Goal: Task Accomplishment & Management: Complete application form

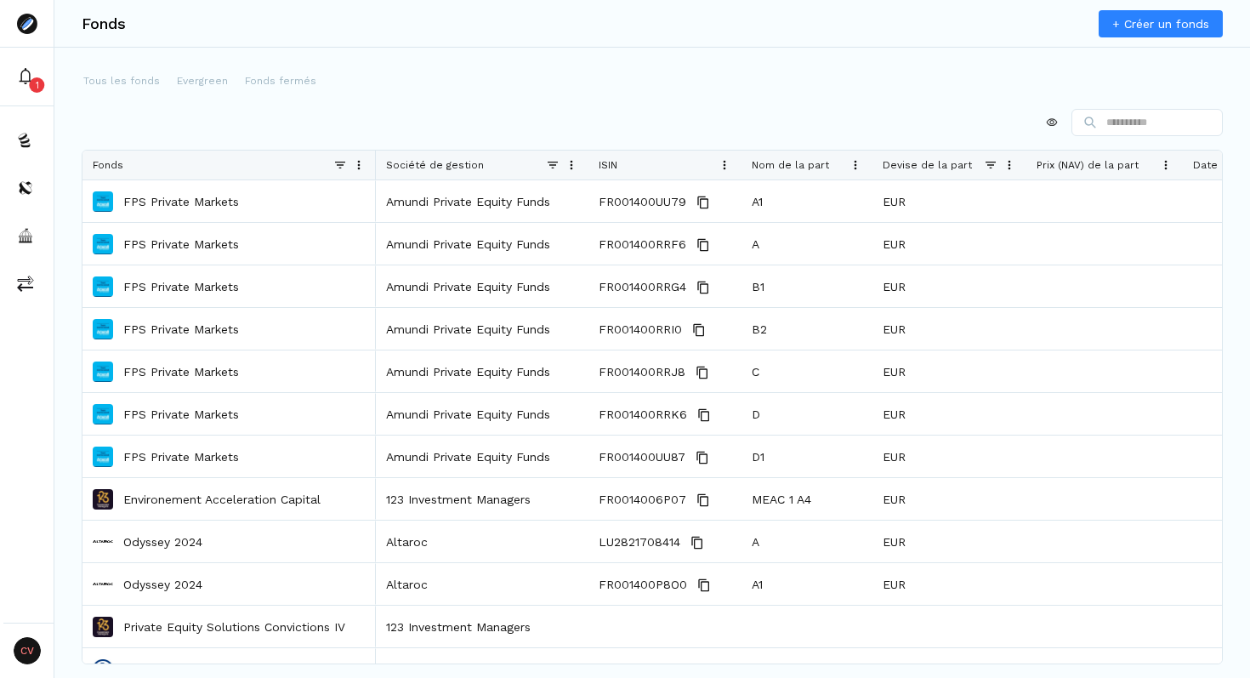
click at [1167, 17] on link "+ Créer un fonds" at bounding box center [1161, 23] width 124 height 27
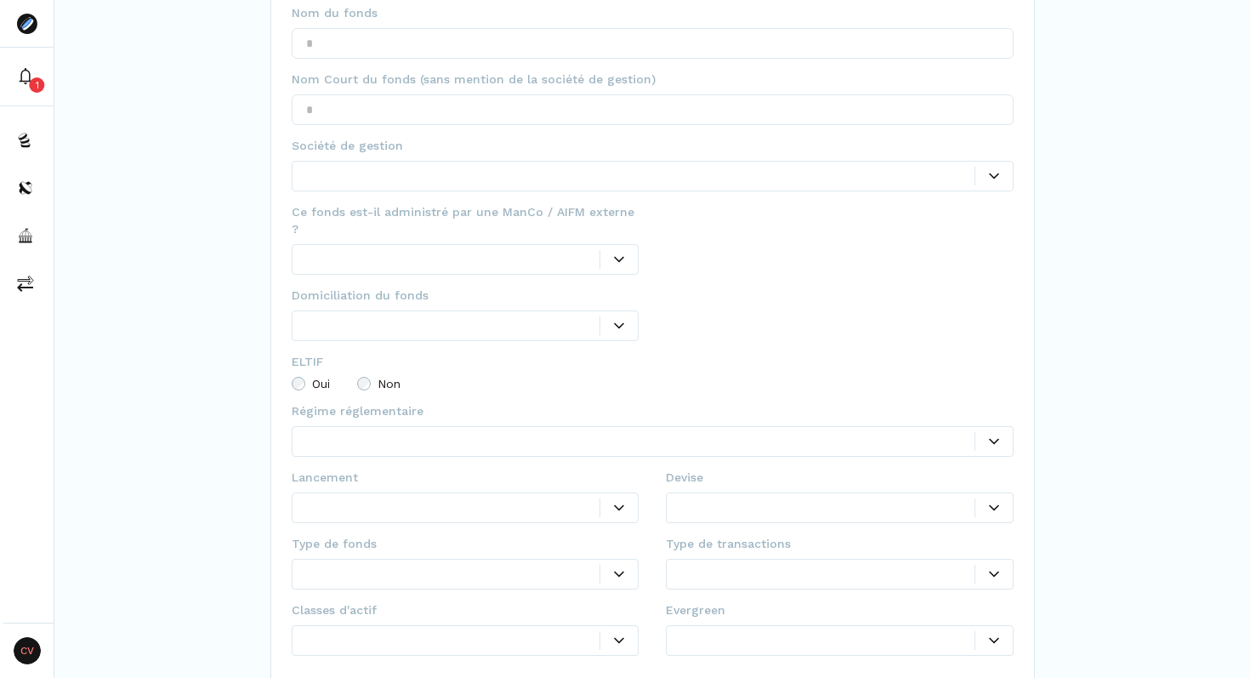
scroll to position [221, 0]
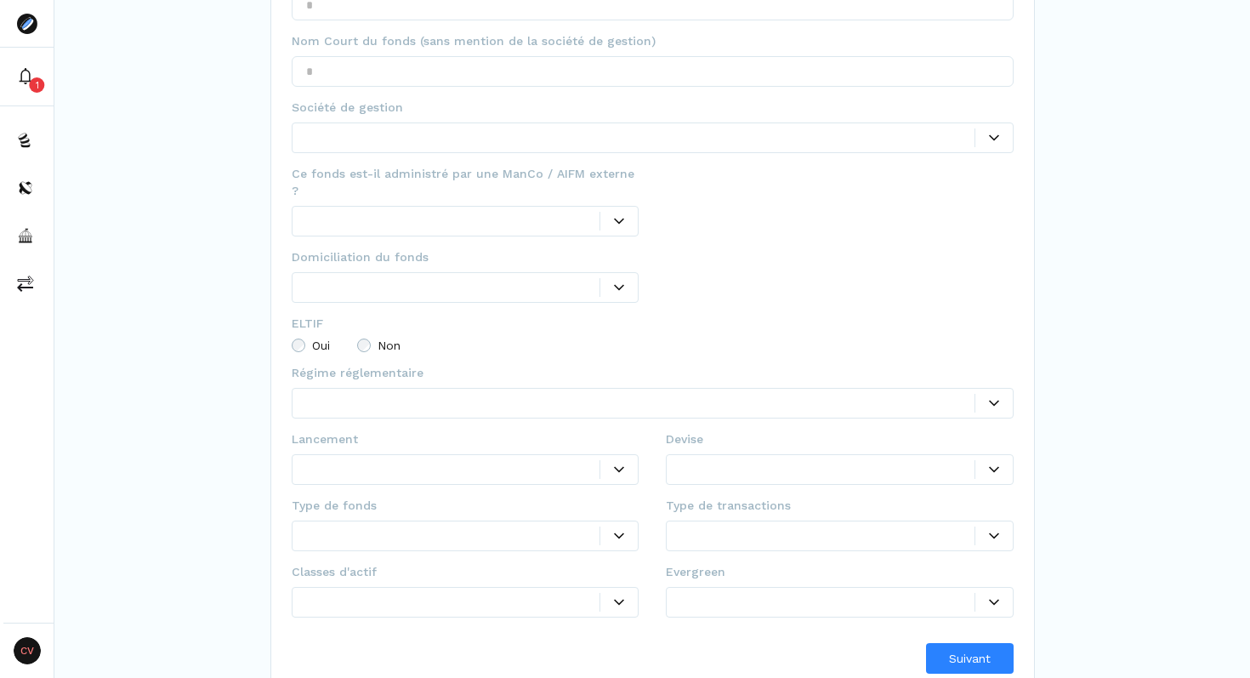
click at [693, 593] on div at bounding box center [827, 602] width 294 height 18
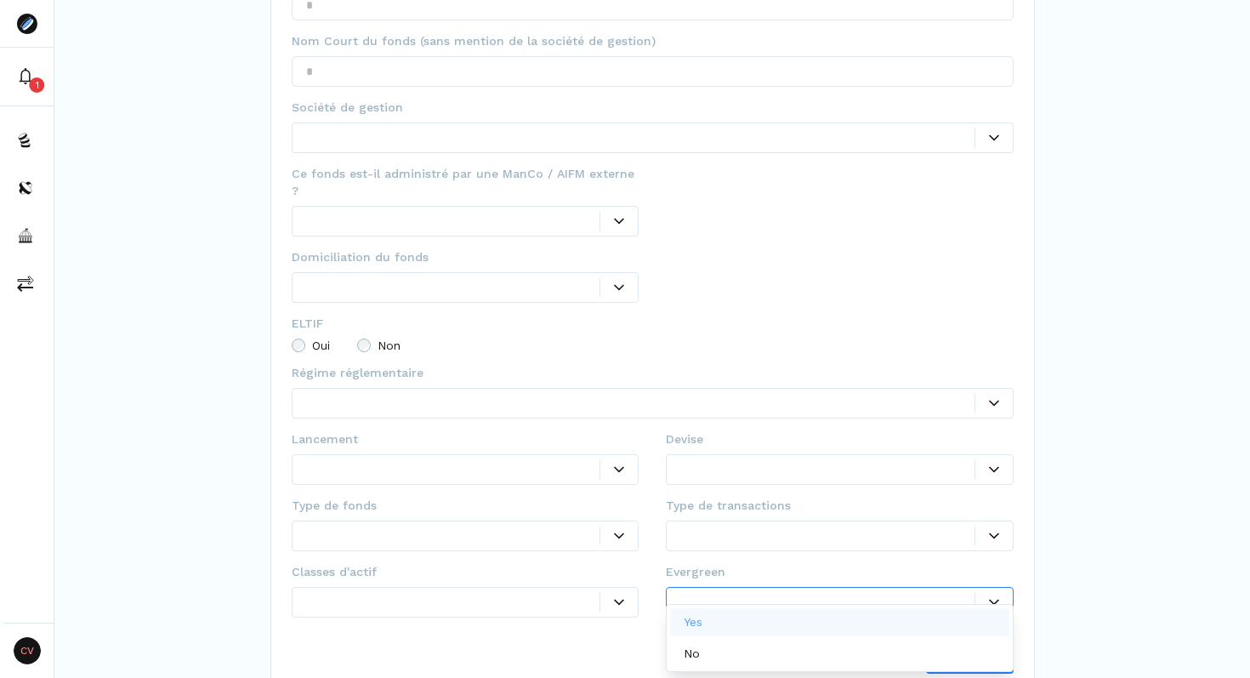
click at [722, 618] on div "Yes" at bounding box center [839, 622] width 339 height 28
click at [382, 593] on div at bounding box center [453, 602] width 294 height 18
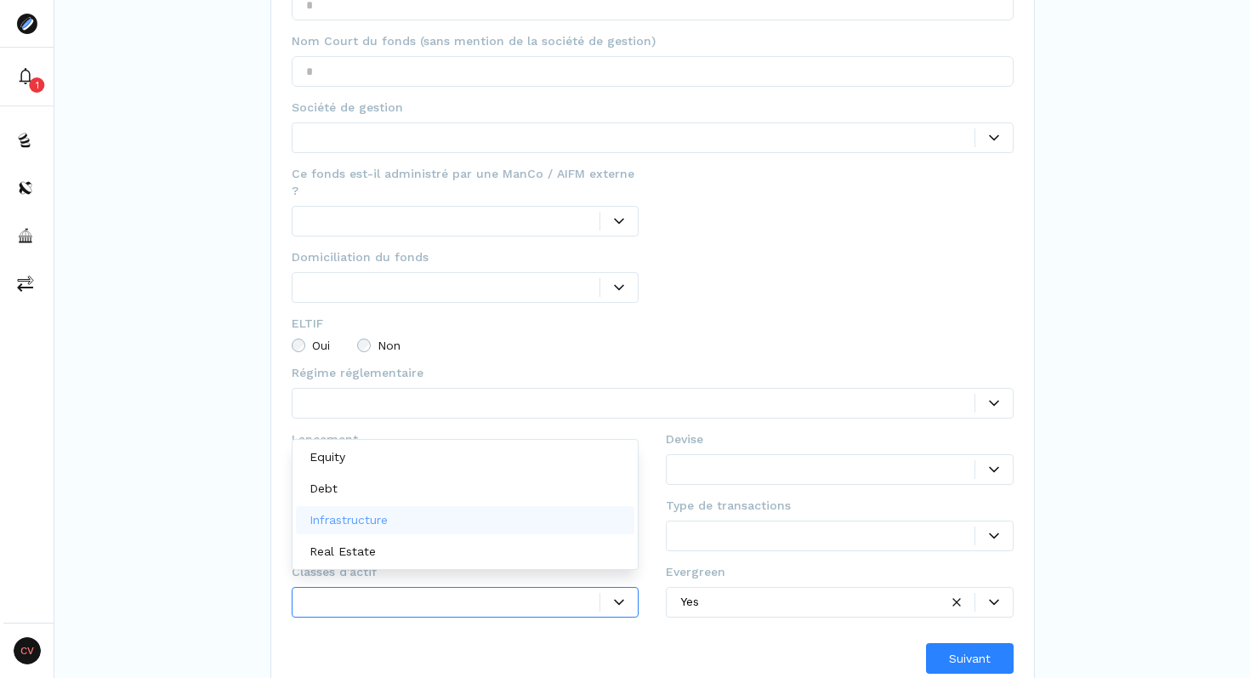
click at [388, 521] on p "Infrastructure" at bounding box center [349, 520] width 78 height 18
click at [695, 529] on div at bounding box center [840, 536] width 348 height 31
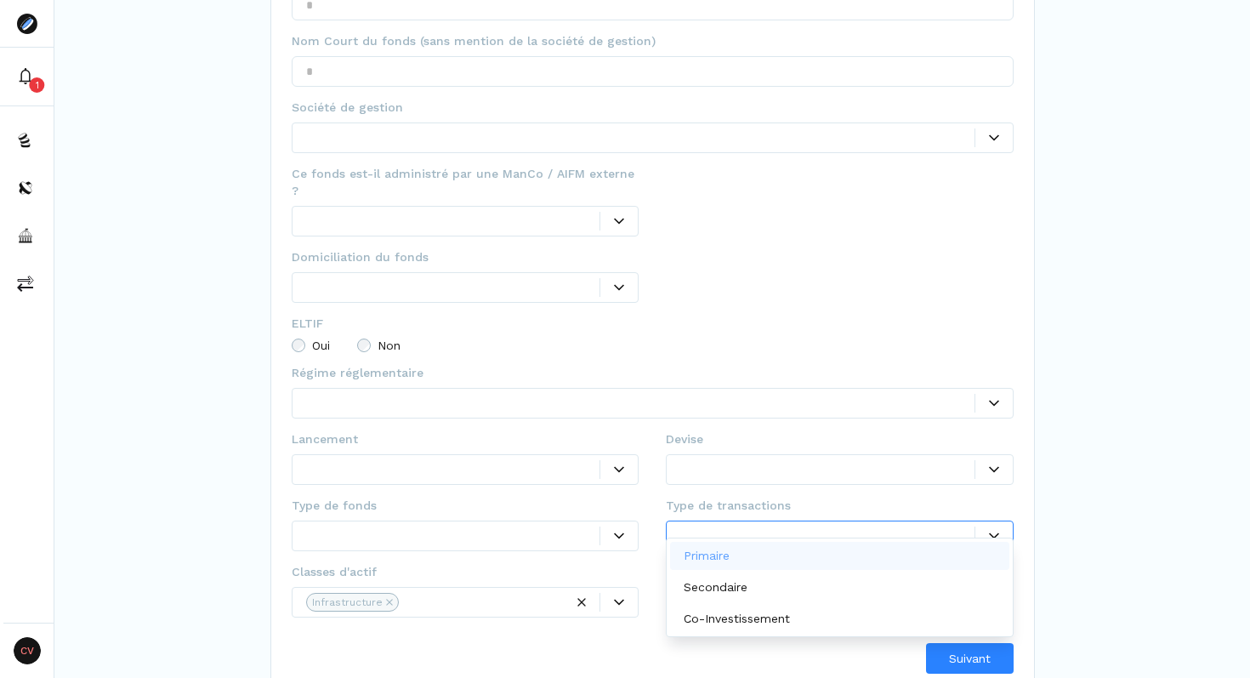
click at [716, 559] on p "Primaire" at bounding box center [707, 556] width 46 height 18
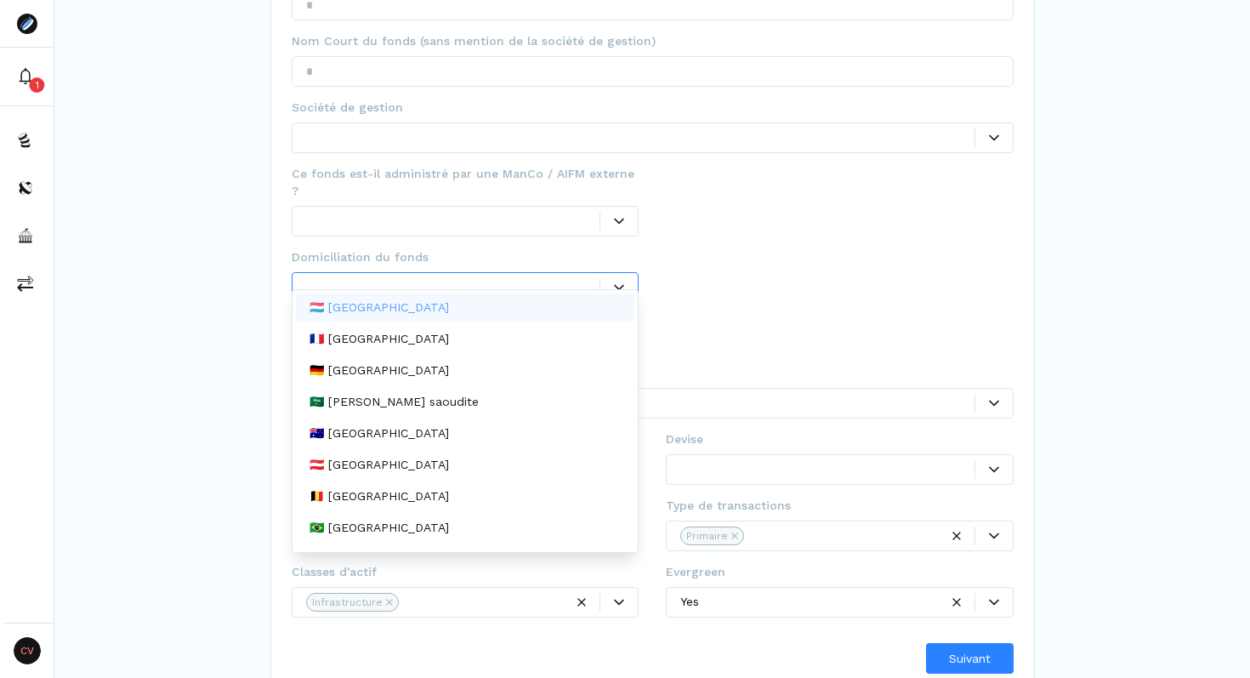
click at [495, 278] on div at bounding box center [453, 287] width 294 height 18
click at [167, 238] on div "NOUVEAU FONDS Créer un nouveau fonds Créez un nouveau fonds en remplissant les …" at bounding box center [652, 237] width 1196 height 916
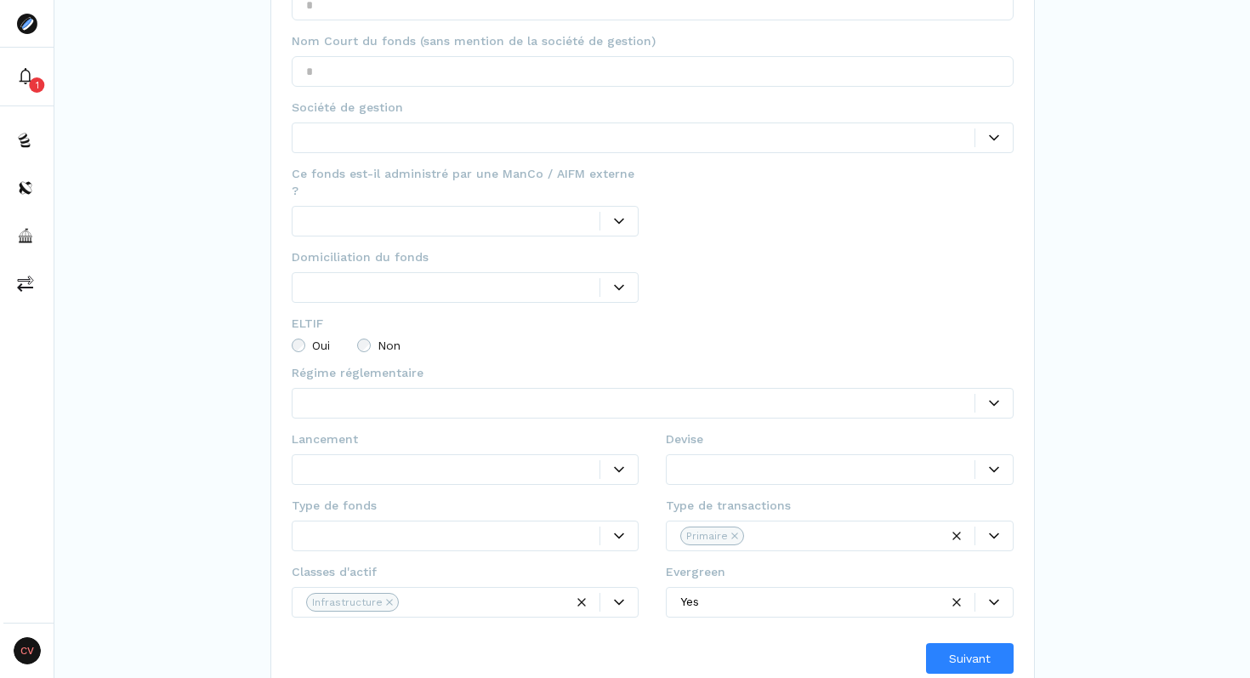
scroll to position [102, 0]
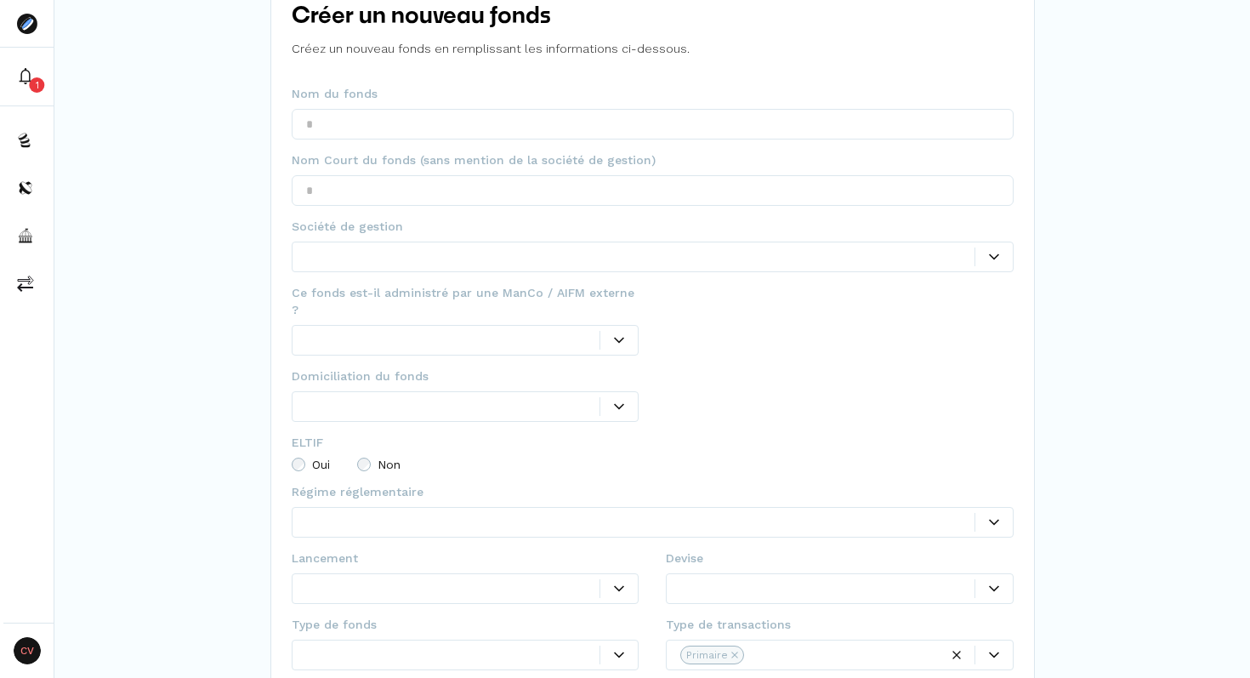
click at [370, 331] on div at bounding box center [453, 340] width 294 height 18
click at [364, 361] on div "Oui" at bounding box center [465, 360] width 339 height 28
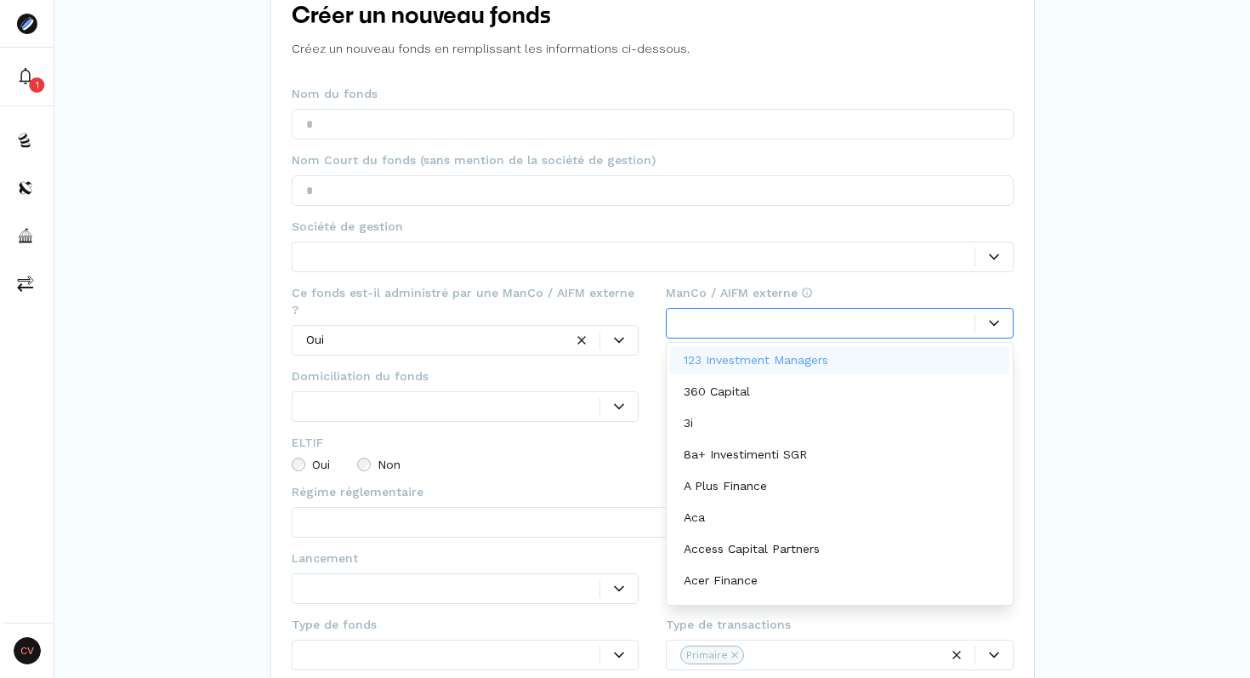
click at [759, 322] on div at bounding box center [827, 323] width 294 height 18
type input "*****"
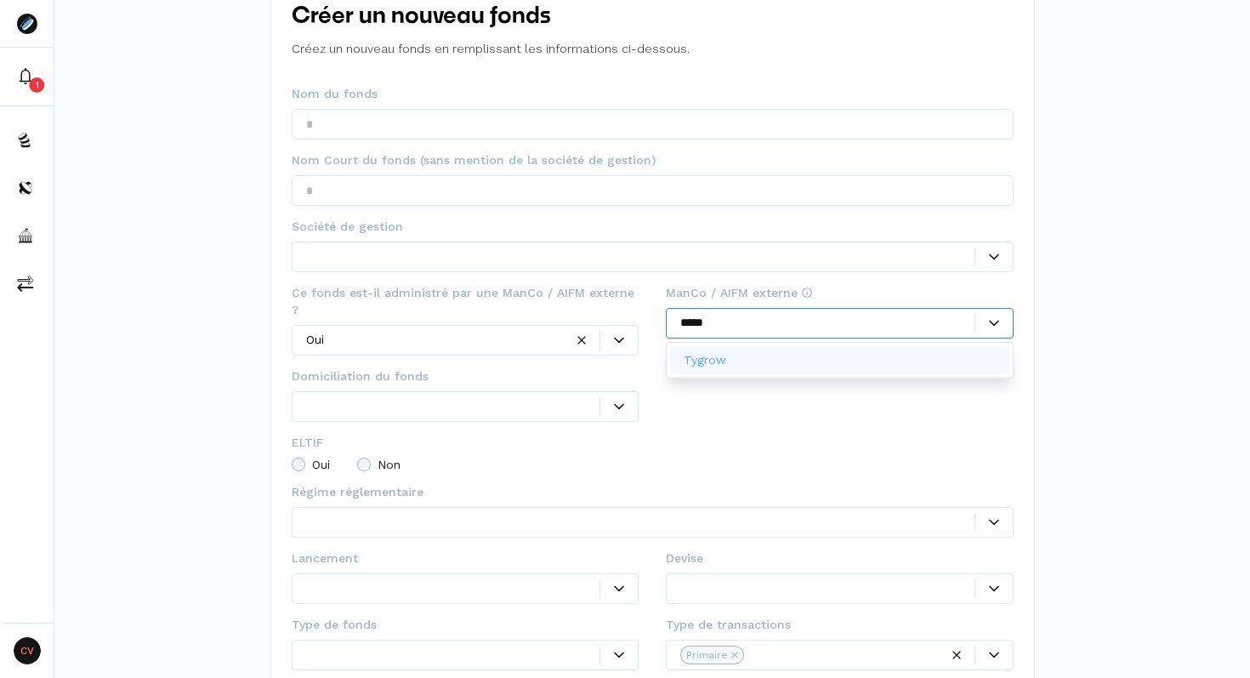
click at [792, 373] on div "Tygrow" at bounding box center [839, 360] width 339 height 28
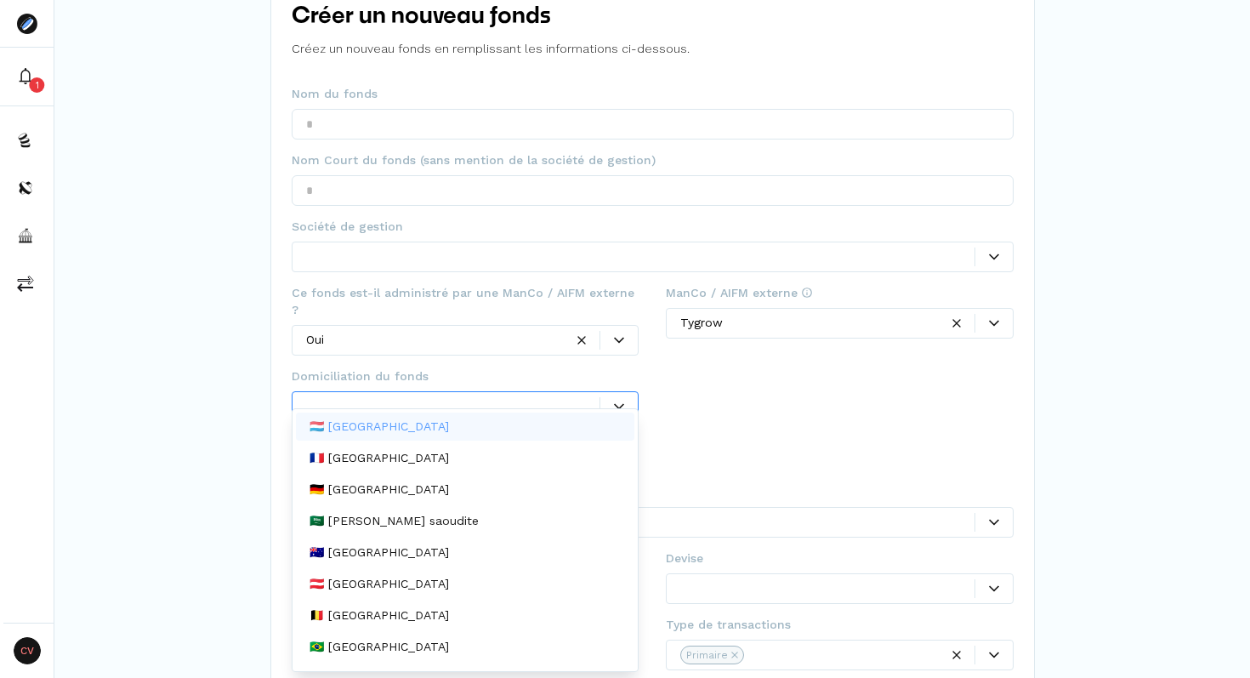
click at [378, 397] on div at bounding box center [453, 406] width 294 height 18
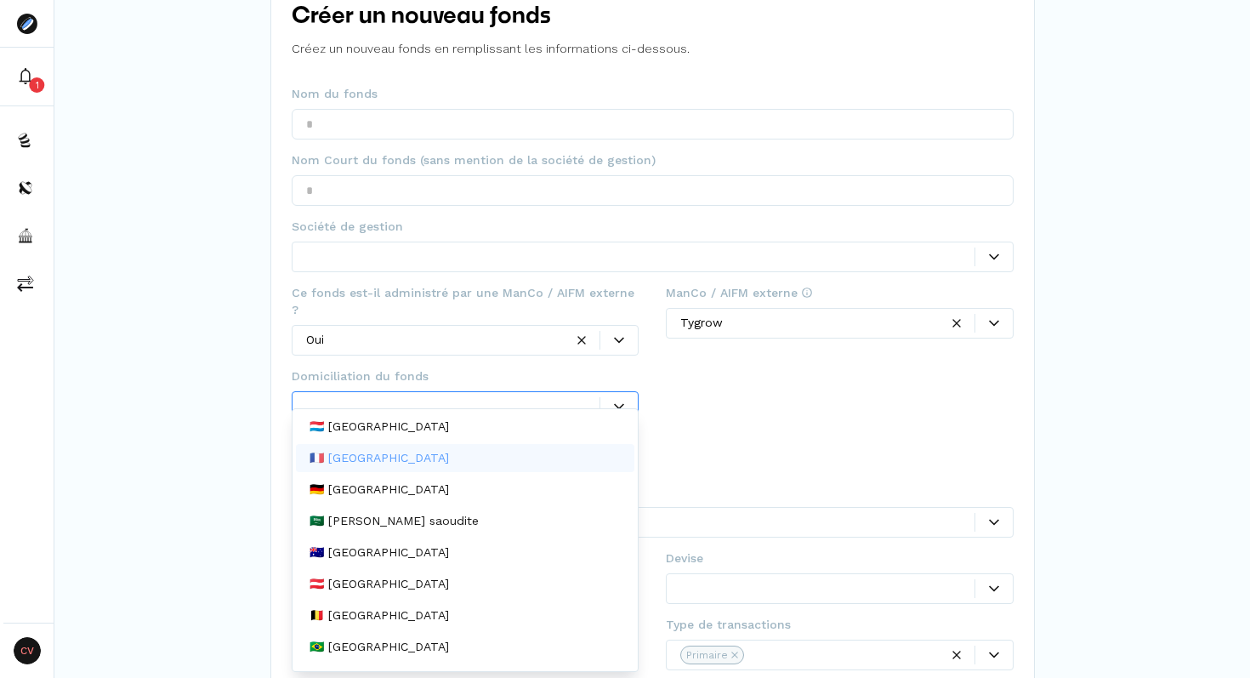
click at [354, 458] on p "🇫🇷 [GEOGRAPHIC_DATA]" at bounding box center [379, 458] width 139 height 18
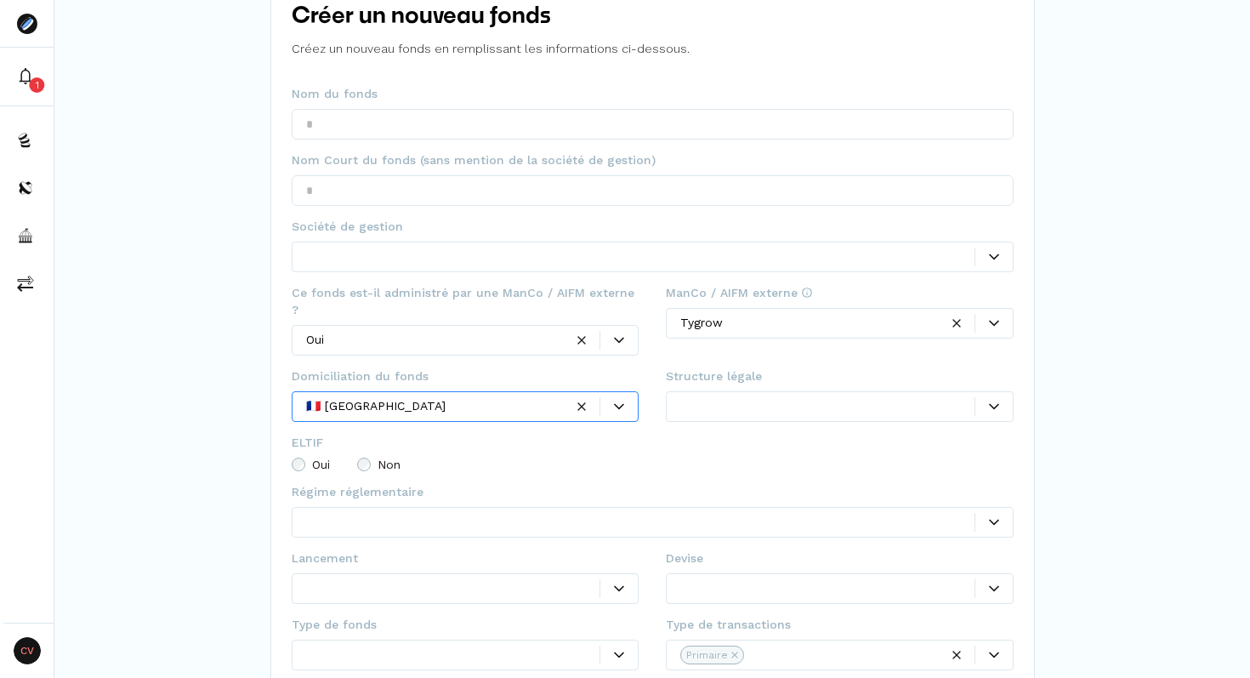
click at [334, 265] on div at bounding box center [640, 257] width 669 height 18
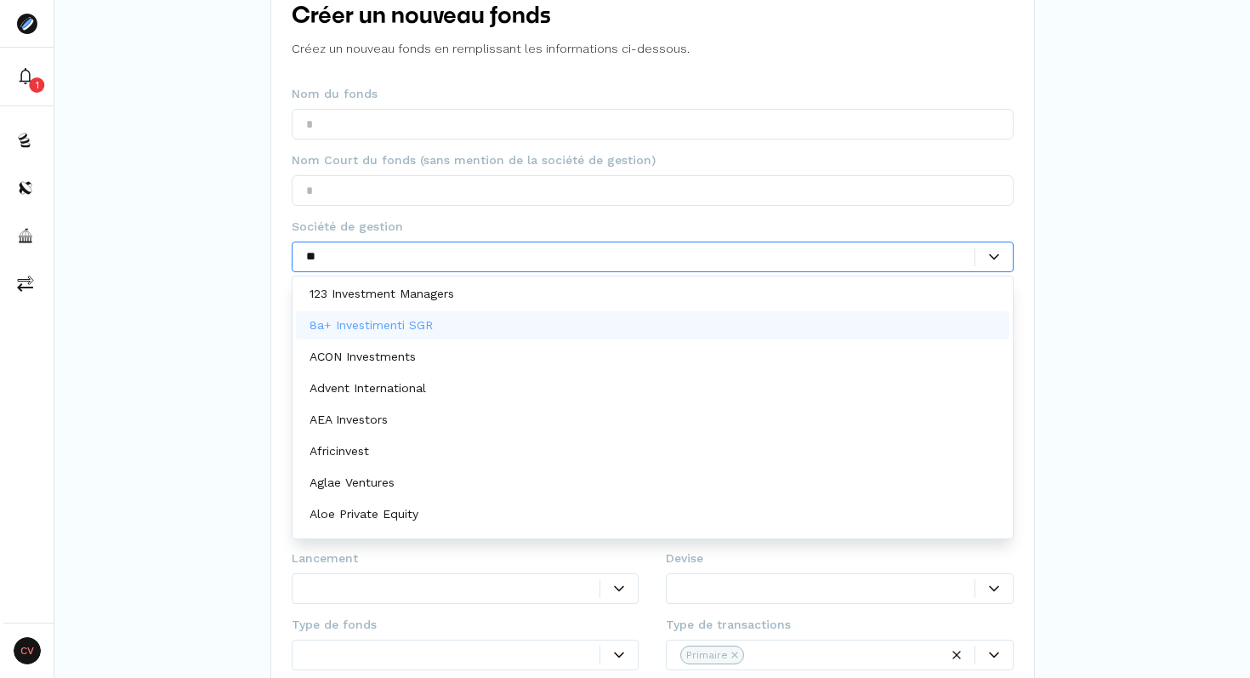
type input "***"
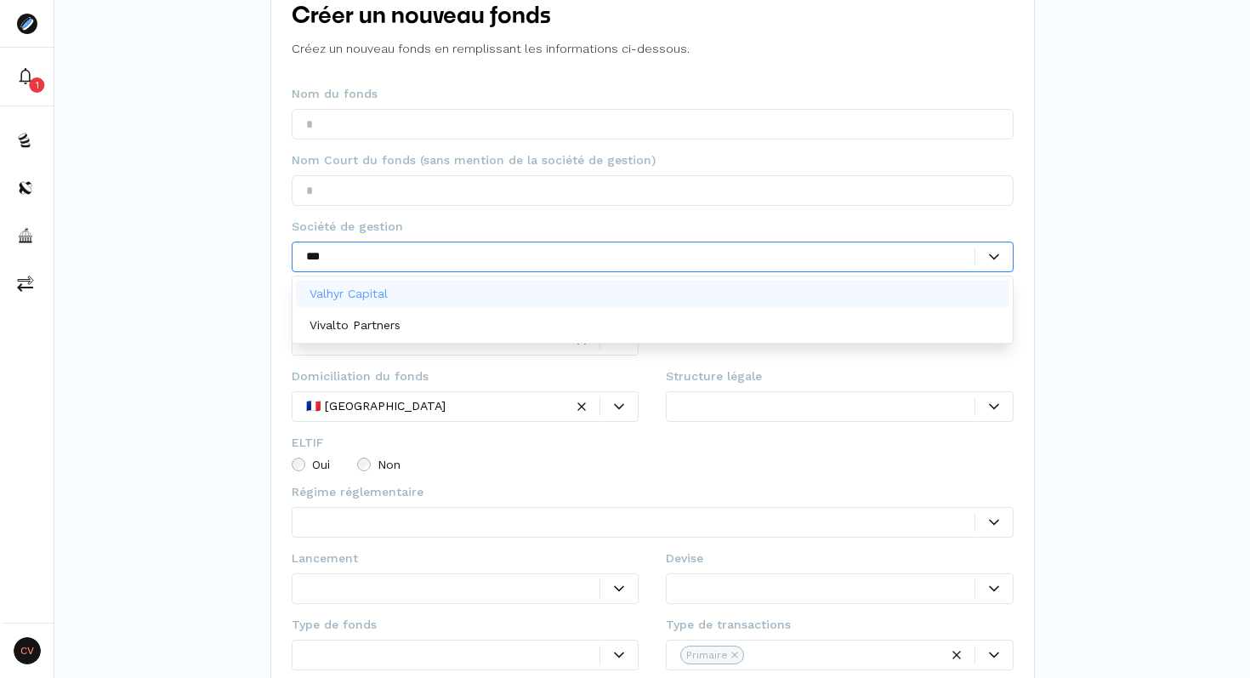
click at [426, 296] on div "Valhyr Capital" at bounding box center [653, 294] width 714 height 28
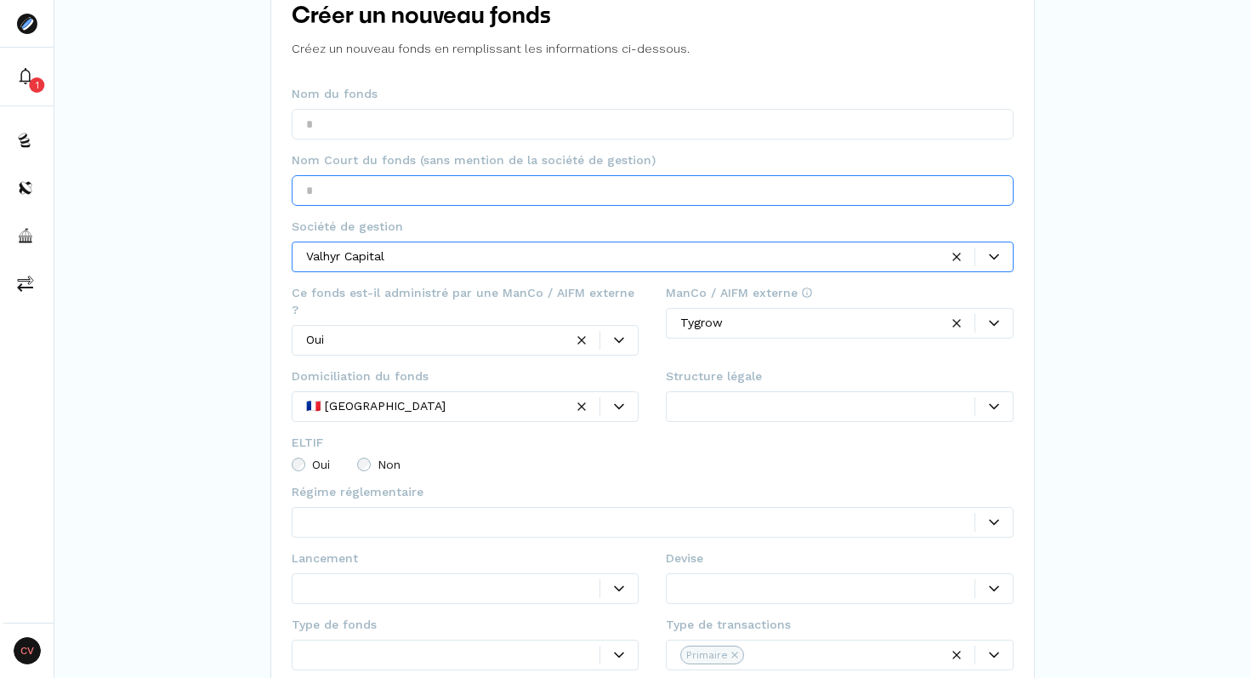
click at [369, 198] on input "text" at bounding box center [653, 190] width 722 height 31
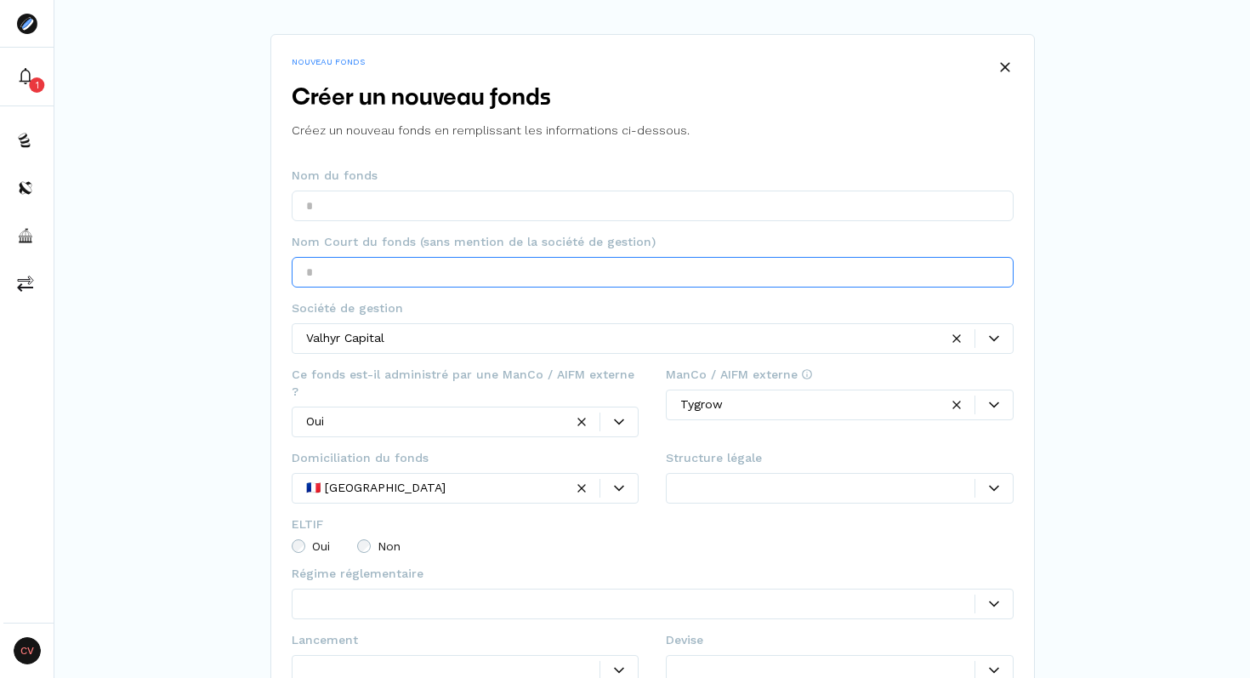
scroll to position [0, 0]
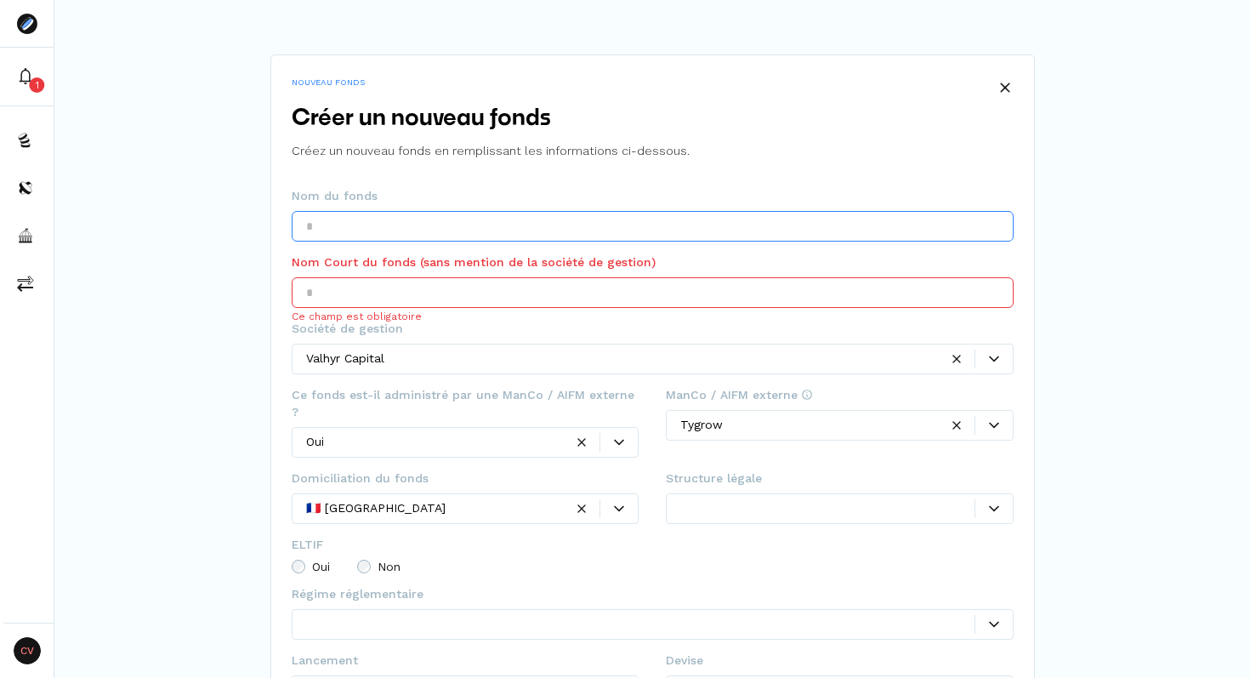
click at [332, 229] on input "text" at bounding box center [653, 226] width 722 height 31
click at [324, 226] on input "******" at bounding box center [653, 226] width 722 height 31
click at [323, 226] on input "******" at bounding box center [653, 226] width 722 height 31
click at [316, 226] on input "******" at bounding box center [653, 226] width 722 height 31
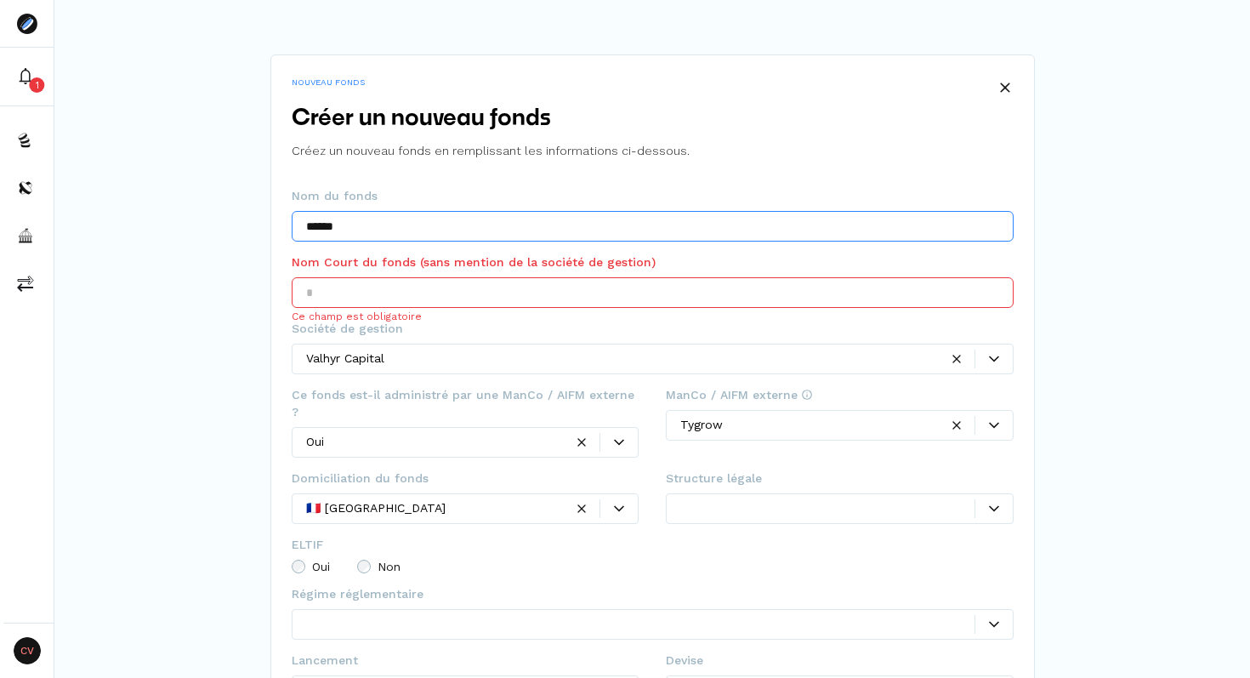
click at [316, 226] on input "******" at bounding box center [653, 226] width 722 height 31
type input "******"
click at [193, 230] on div "NOUVEAU FONDS Créer un nouveau fonds Créez un nouveau fonds en remplissant les …" at bounding box center [652, 458] width 1196 height 916
click at [349, 294] on input "text" at bounding box center [653, 292] width 722 height 31
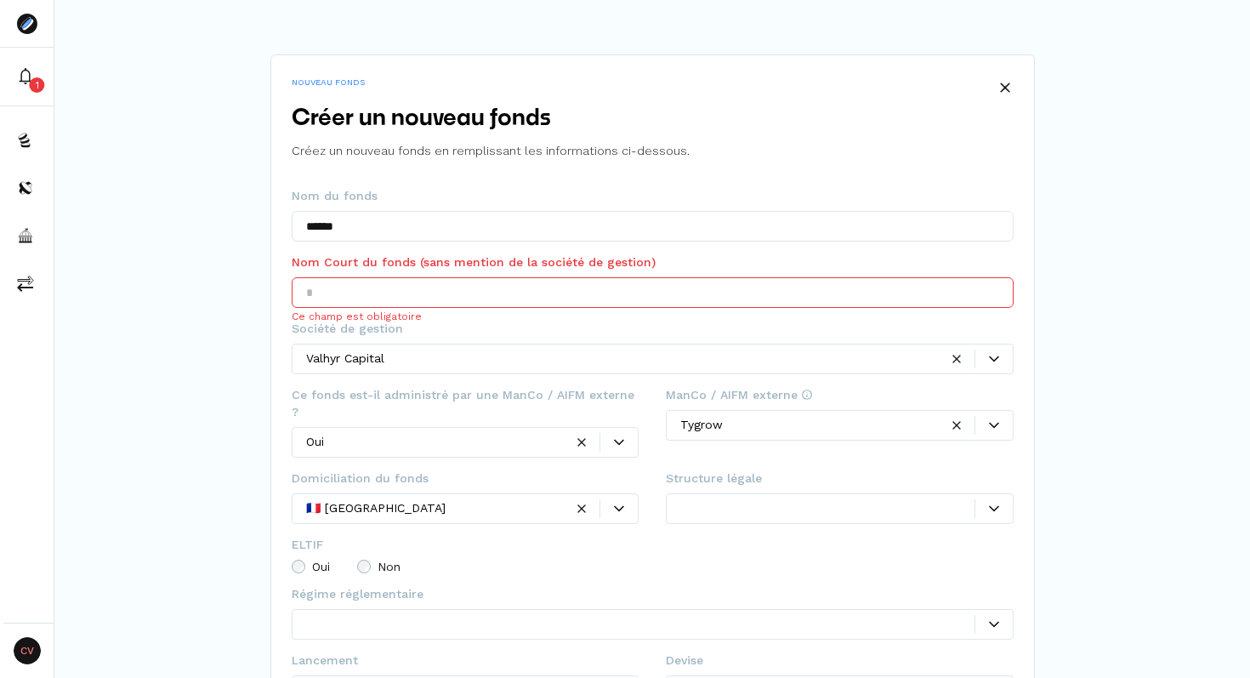
paste input "******"
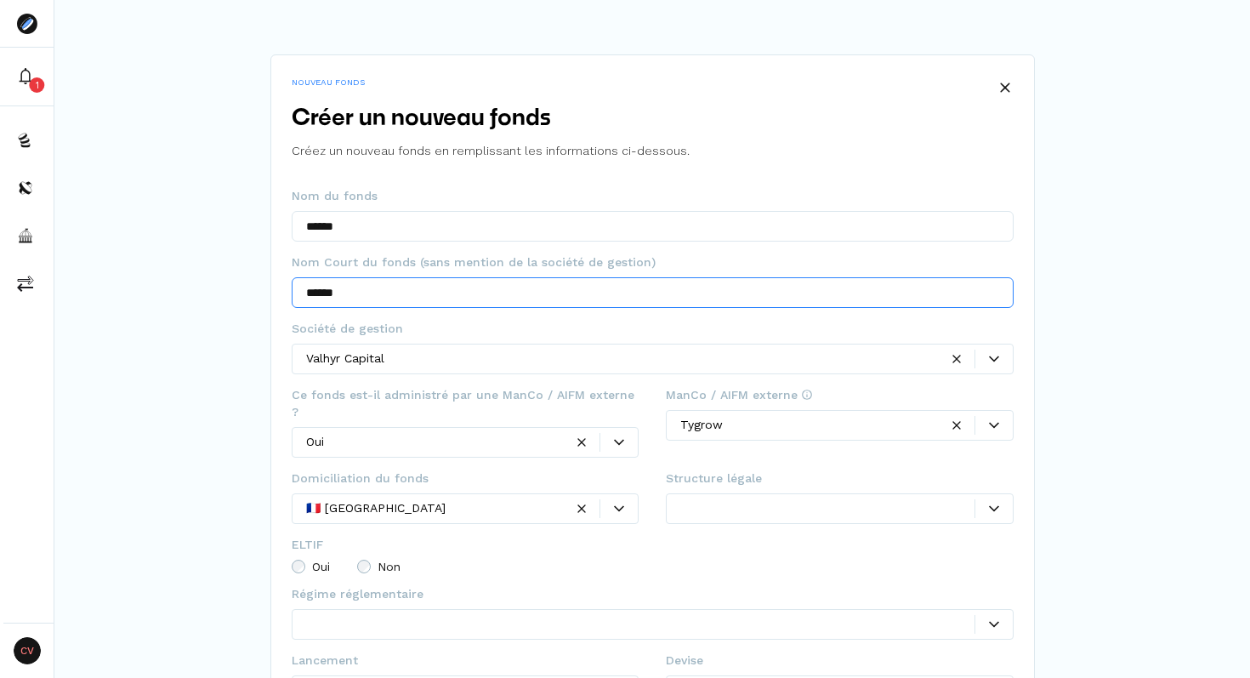
type input "******"
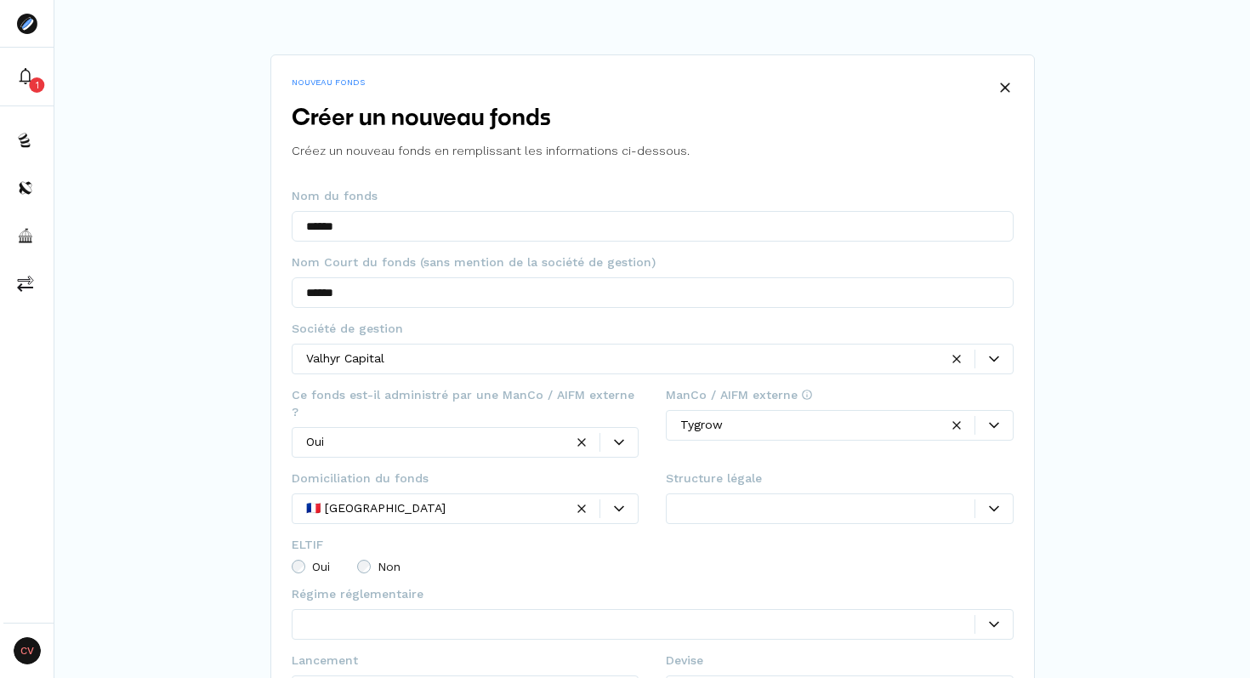
click at [243, 317] on div "NOUVEAU FONDS Créer un nouveau fonds Créez un nouveau fonds en remplissant les …" at bounding box center [652, 458] width 1196 height 916
click at [384, 205] on fieldset "Nom du fonds ******" at bounding box center [653, 220] width 722 height 66
click at [373, 224] on input "******" at bounding box center [653, 226] width 722 height 31
type input "**********"
click at [300, 255] on span "Nom Court du fonds (sans mention de la société de gestion)" at bounding box center [474, 261] width 364 height 17
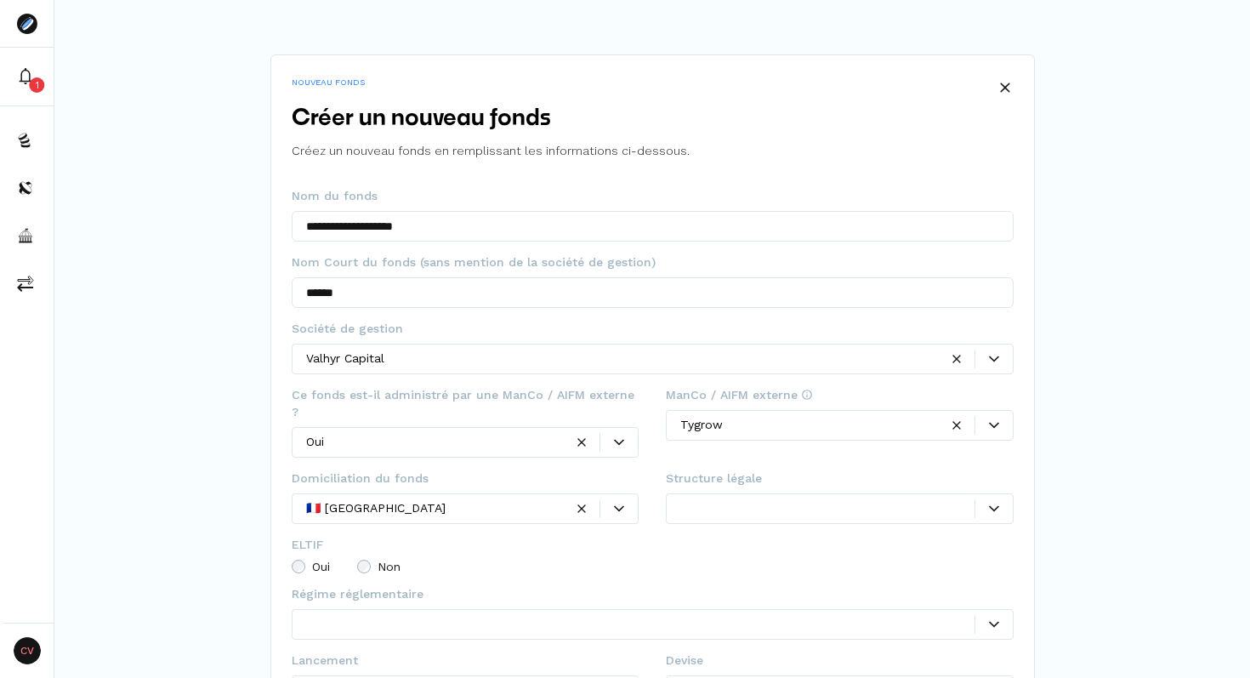
click at [223, 283] on div "**********" at bounding box center [652, 458] width 1196 height 916
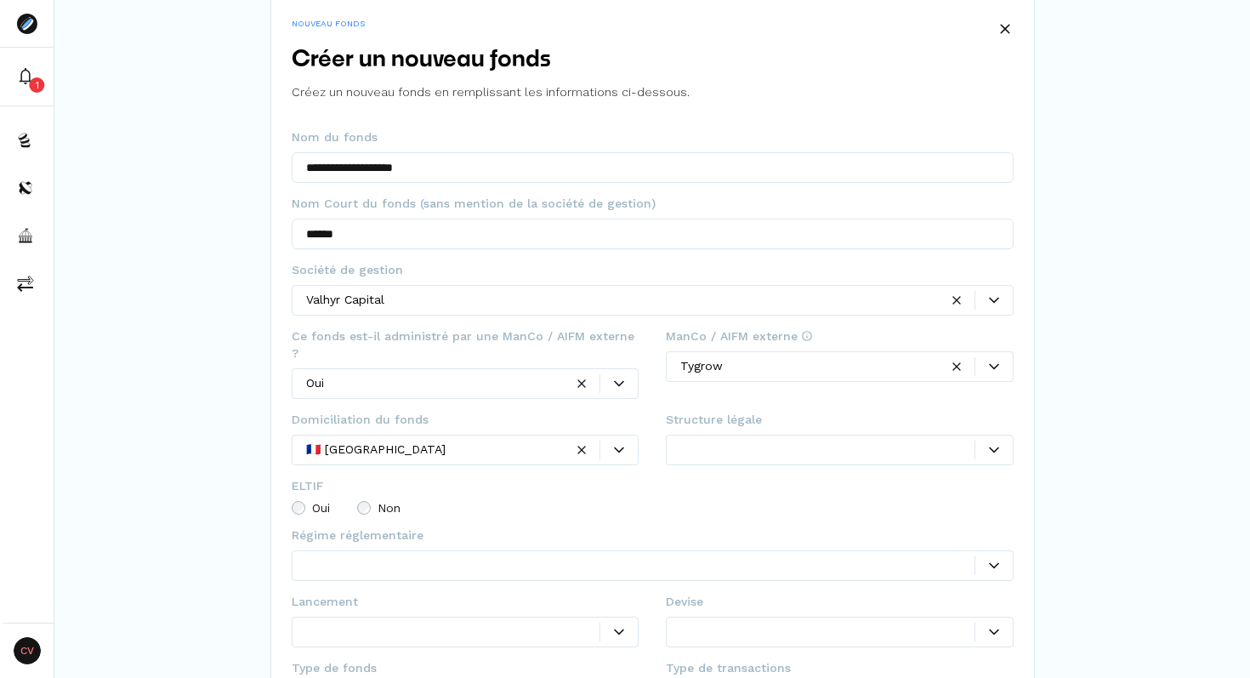
scroll to position [60, 0]
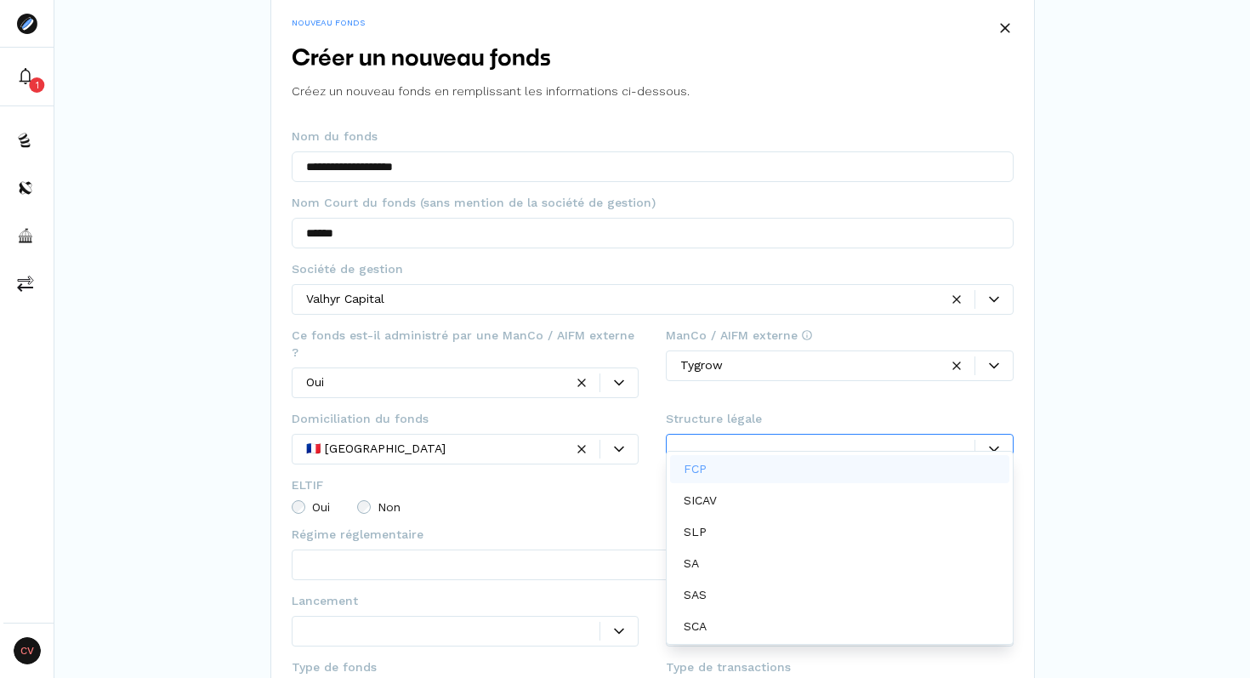
click at [707, 440] on div at bounding box center [827, 449] width 294 height 18
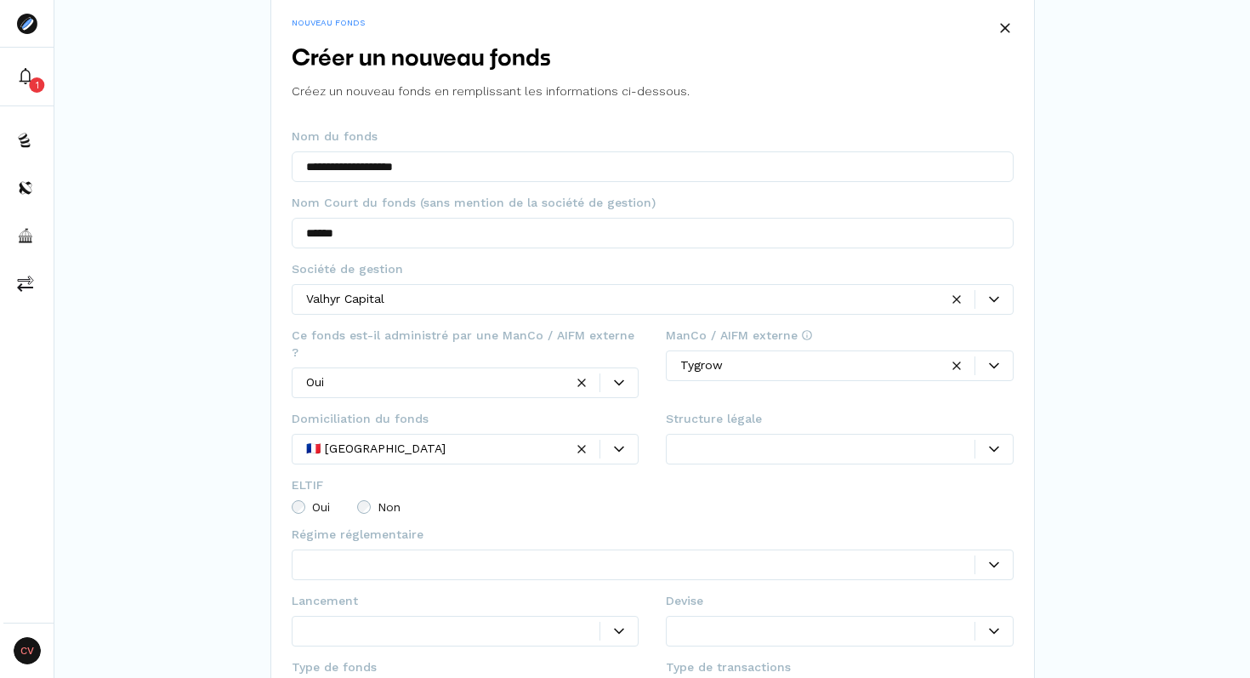
click at [1014, 532] on div "**********" at bounding box center [652, 426] width 765 height 862
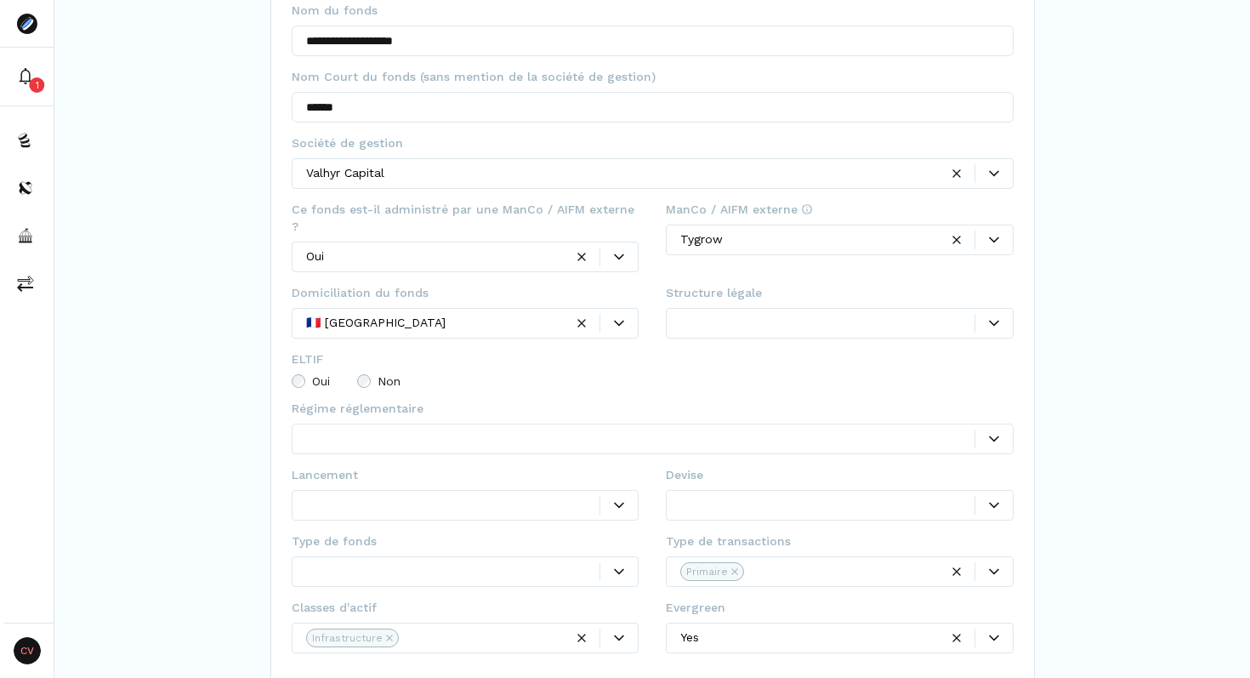
scroll to position [221, 0]
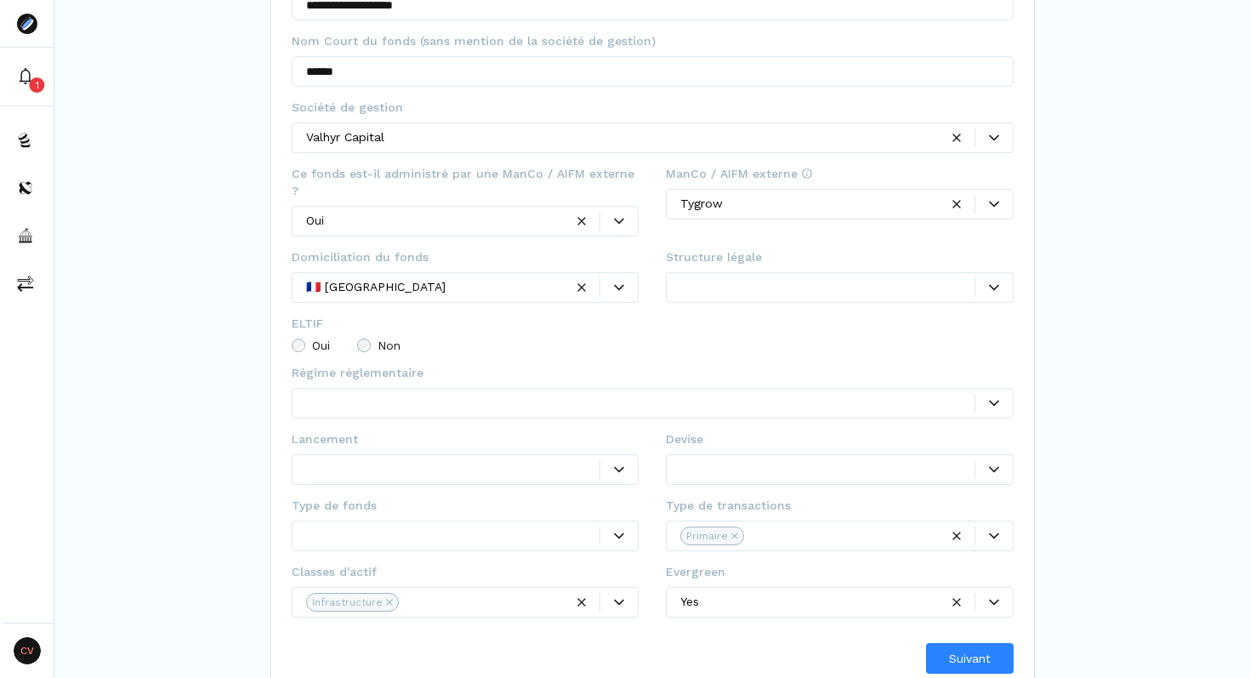
click at [839, 278] on div at bounding box center [827, 287] width 294 height 18
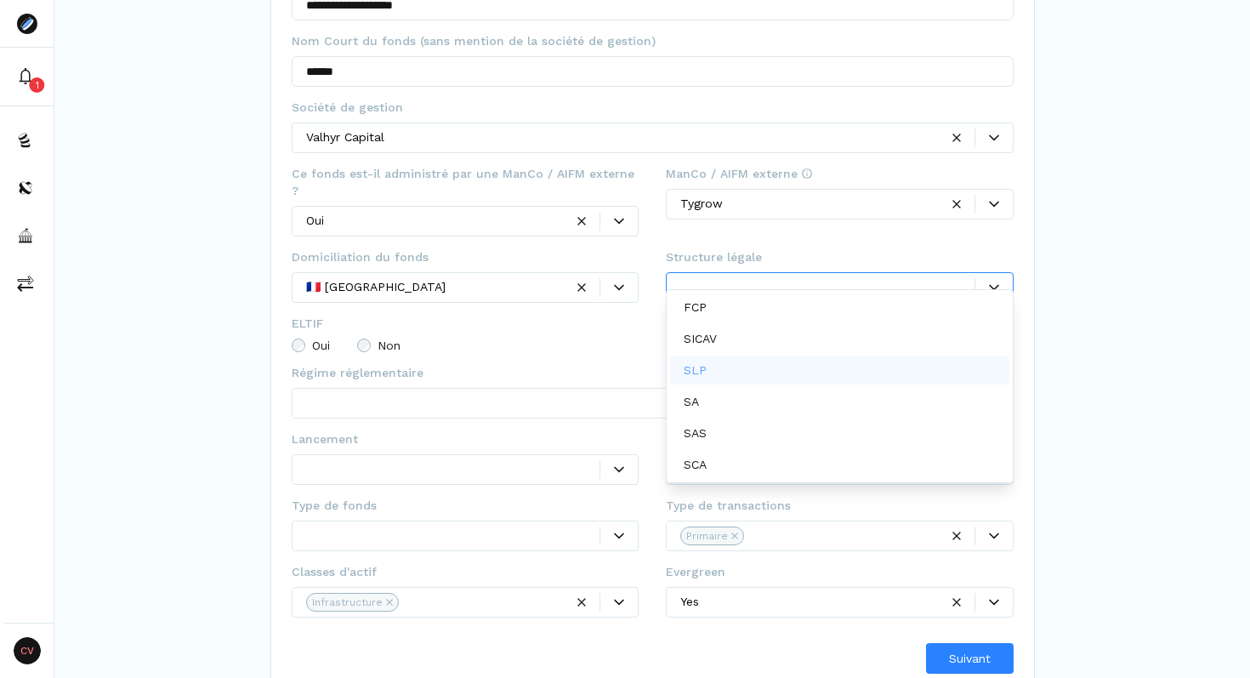
click at [739, 362] on div "SLP" at bounding box center [839, 370] width 339 height 28
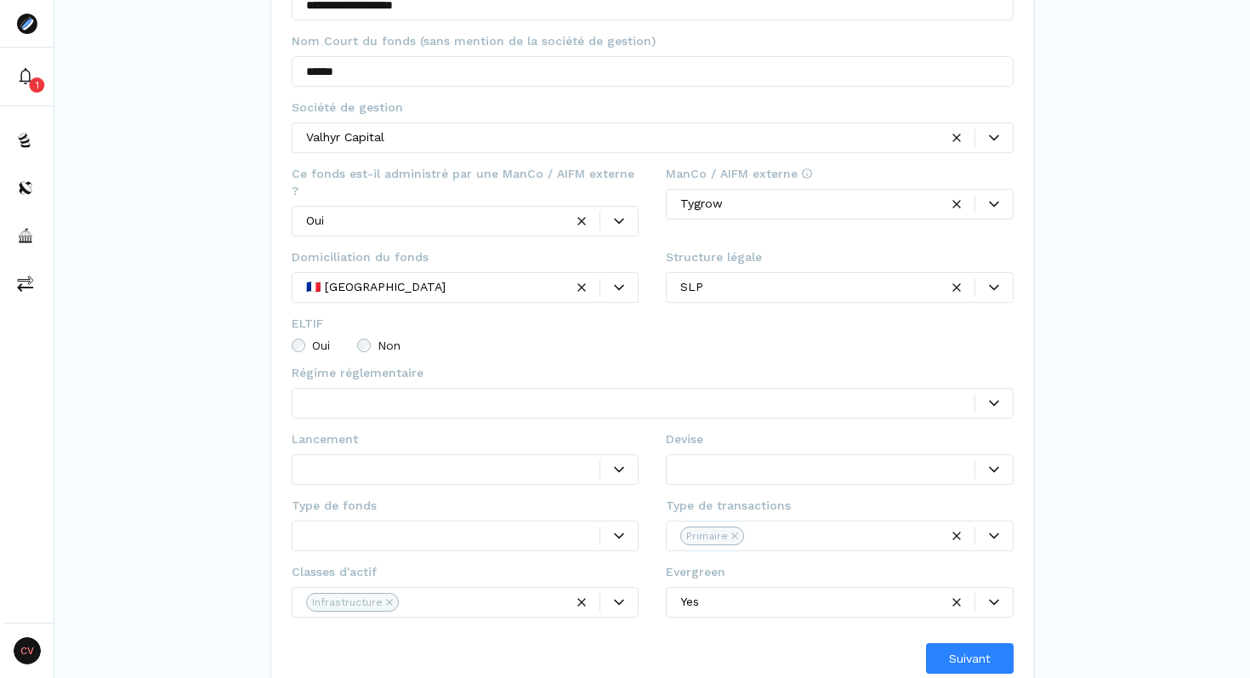
click at [544, 339] on div "Oui Non" at bounding box center [653, 346] width 722 height 14
click at [439, 394] on div at bounding box center [640, 403] width 669 height 18
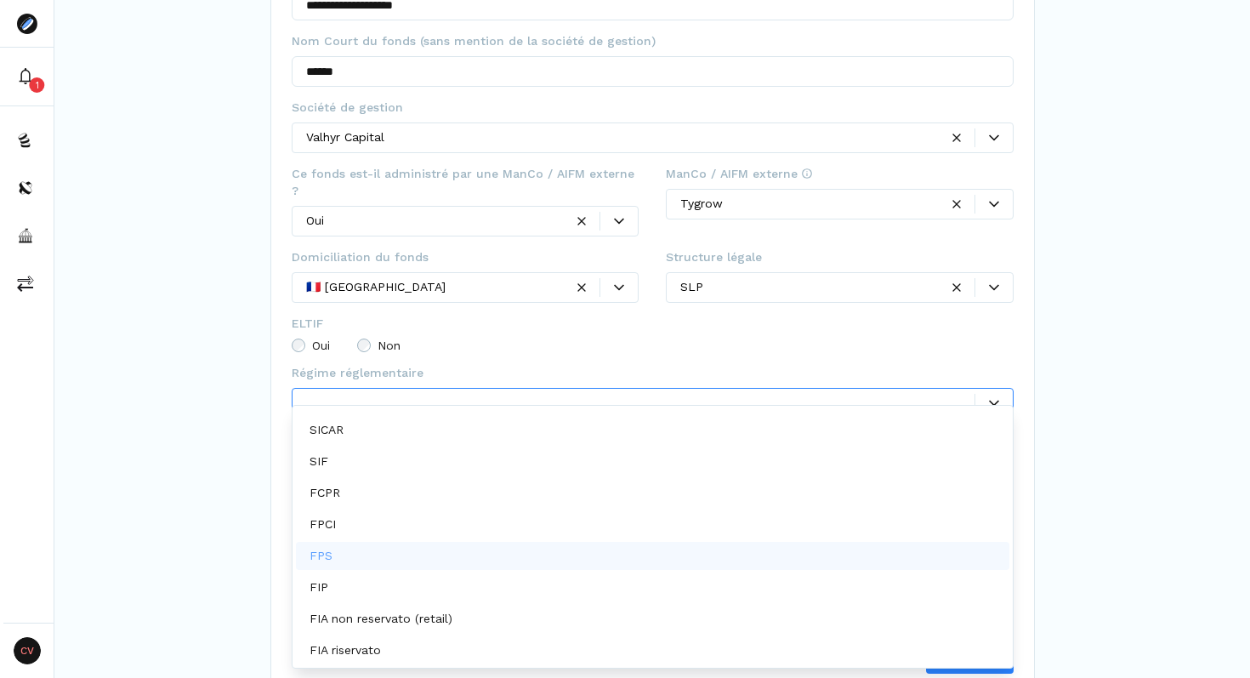
click at [352, 568] on div "FPS" at bounding box center [653, 556] width 714 height 28
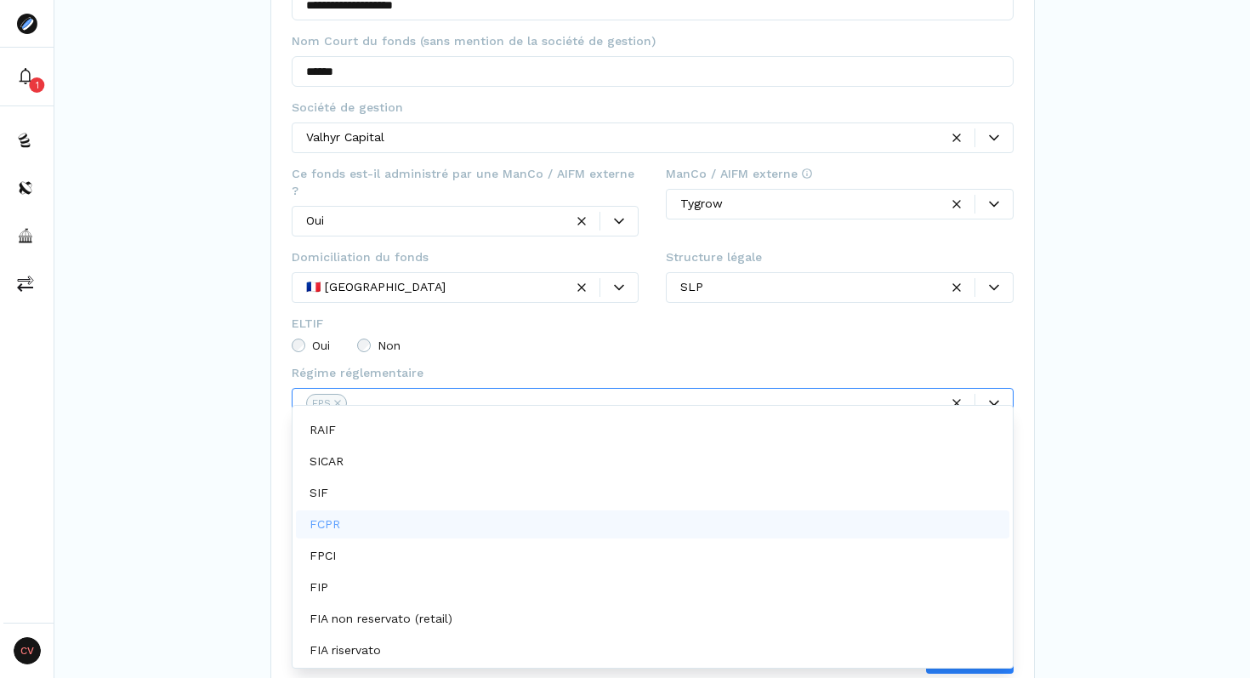
click at [234, 423] on div "**********" at bounding box center [652, 237] width 1196 height 916
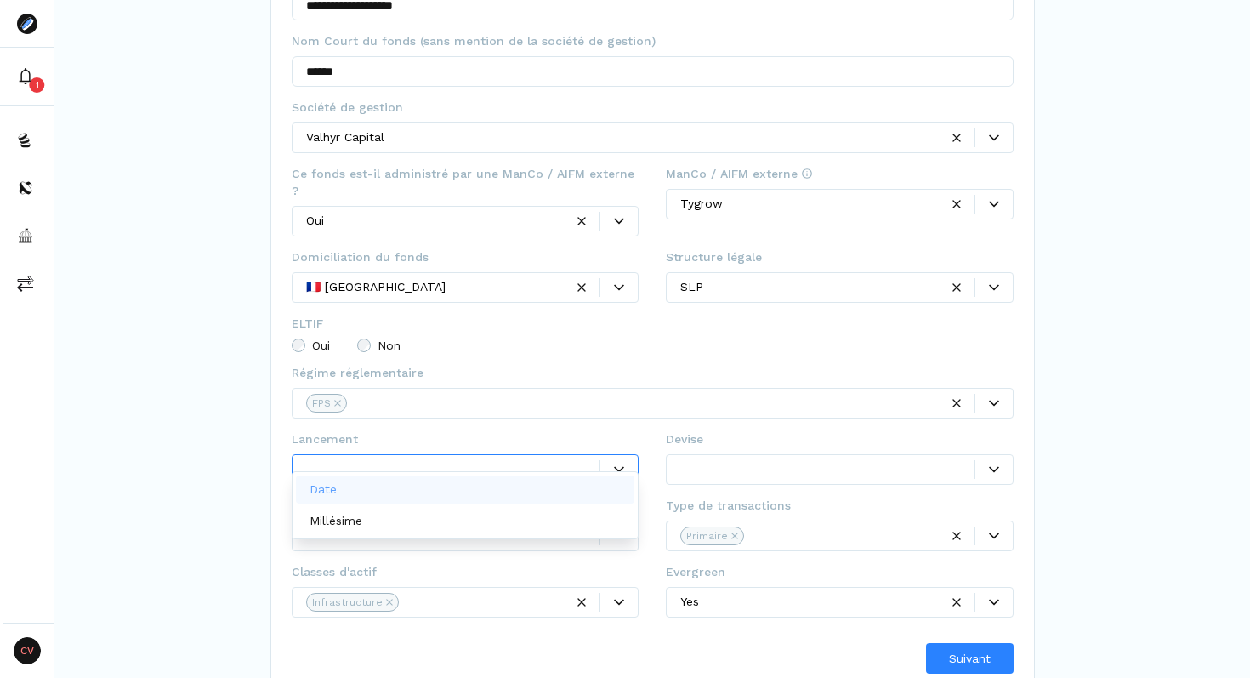
click at [362, 460] on div at bounding box center [453, 469] width 294 height 18
click at [381, 488] on div "Date" at bounding box center [465, 489] width 339 height 28
click at [362, 460] on div at bounding box center [341, 469] width 71 height 18
click at [332, 515] on p "Millésime" at bounding box center [336, 521] width 53 height 18
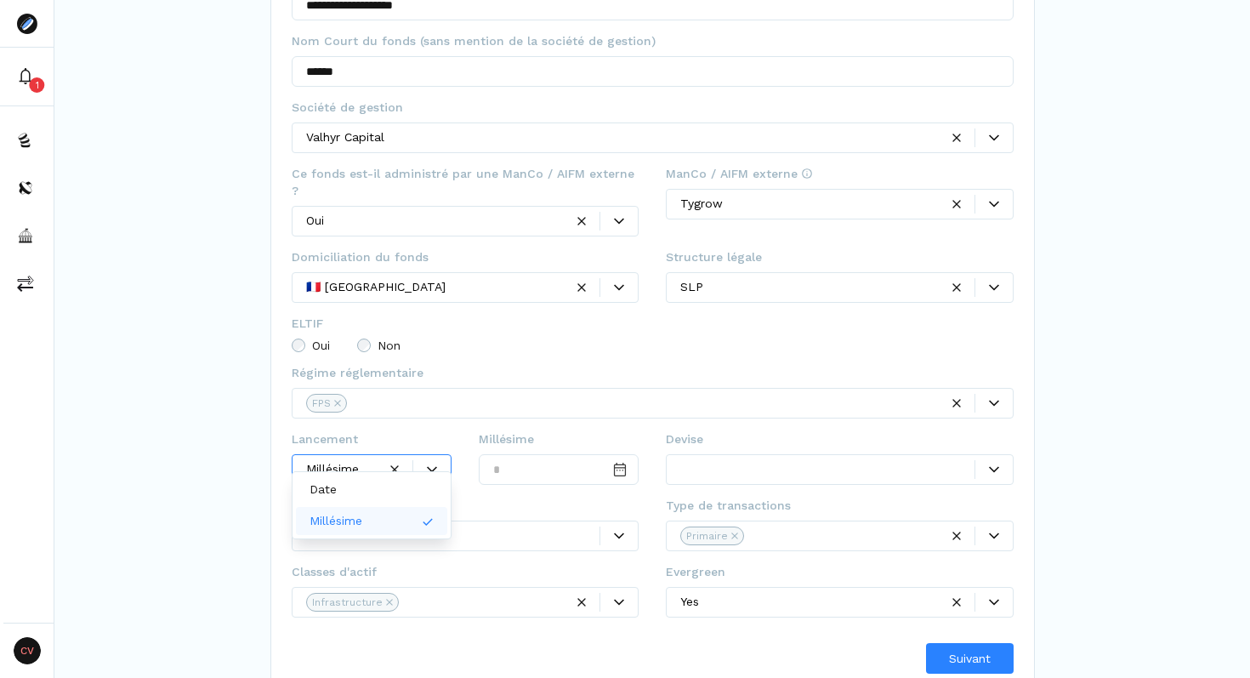
click at [348, 460] on div at bounding box center [341, 469] width 71 height 18
click at [340, 486] on div "Date" at bounding box center [327, 490] width 34 height 18
click at [578, 461] on input "Date input" at bounding box center [559, 469] width 160 height 31
type input "**********"
click at [639, 430] on div "**********" at bounding box center [653, 463] width 722 height 66
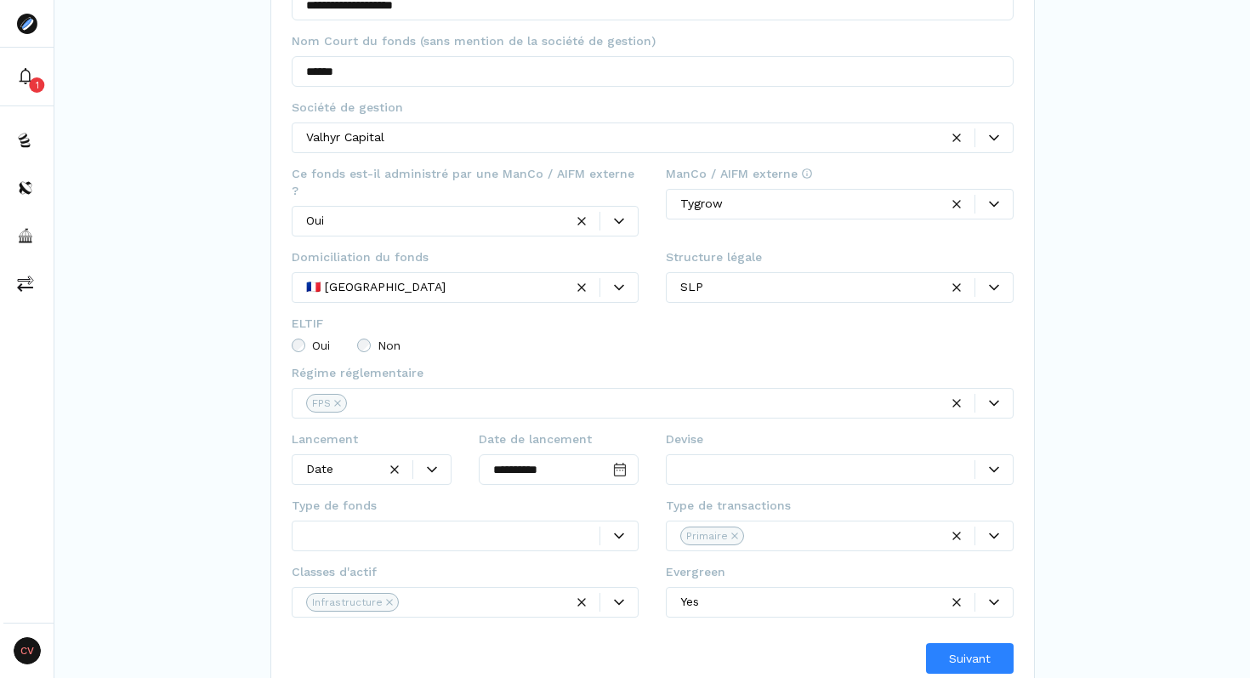
click at [697, 460] on div at bounding box center [827, 469] width 294 height 18
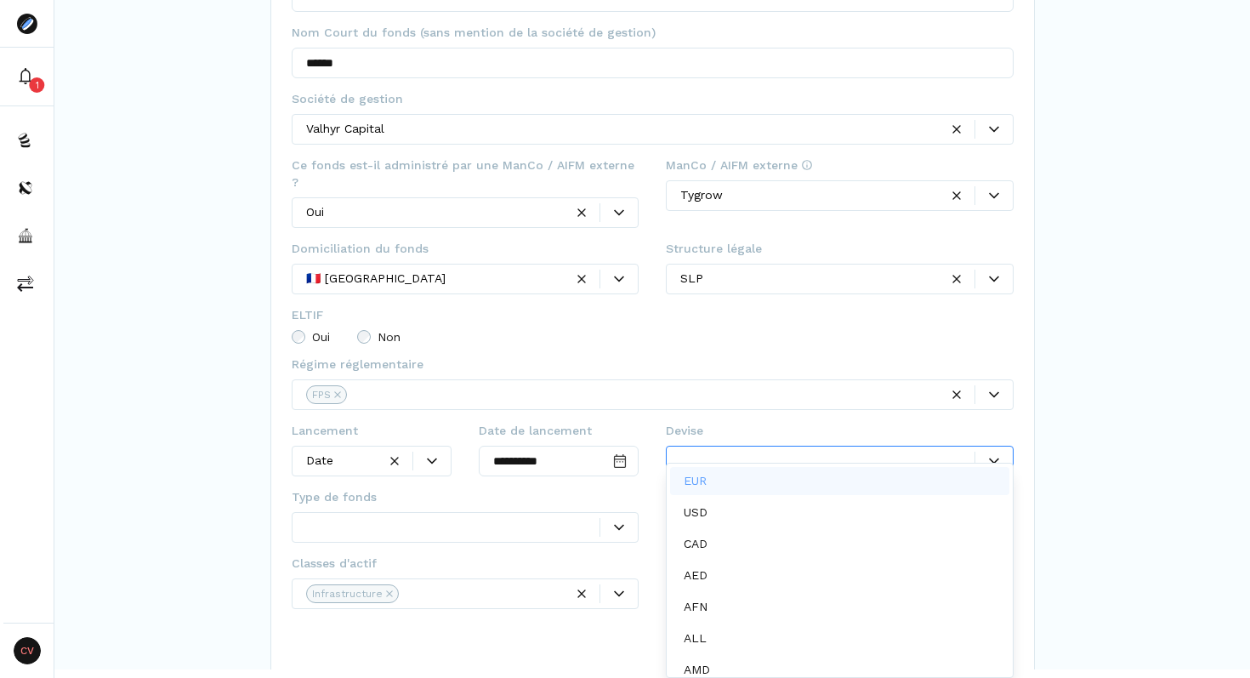
scroll to position [9, 0]
click at [728, 473] on div "EUR" at bounding box center [839, 481] width 339 height 28
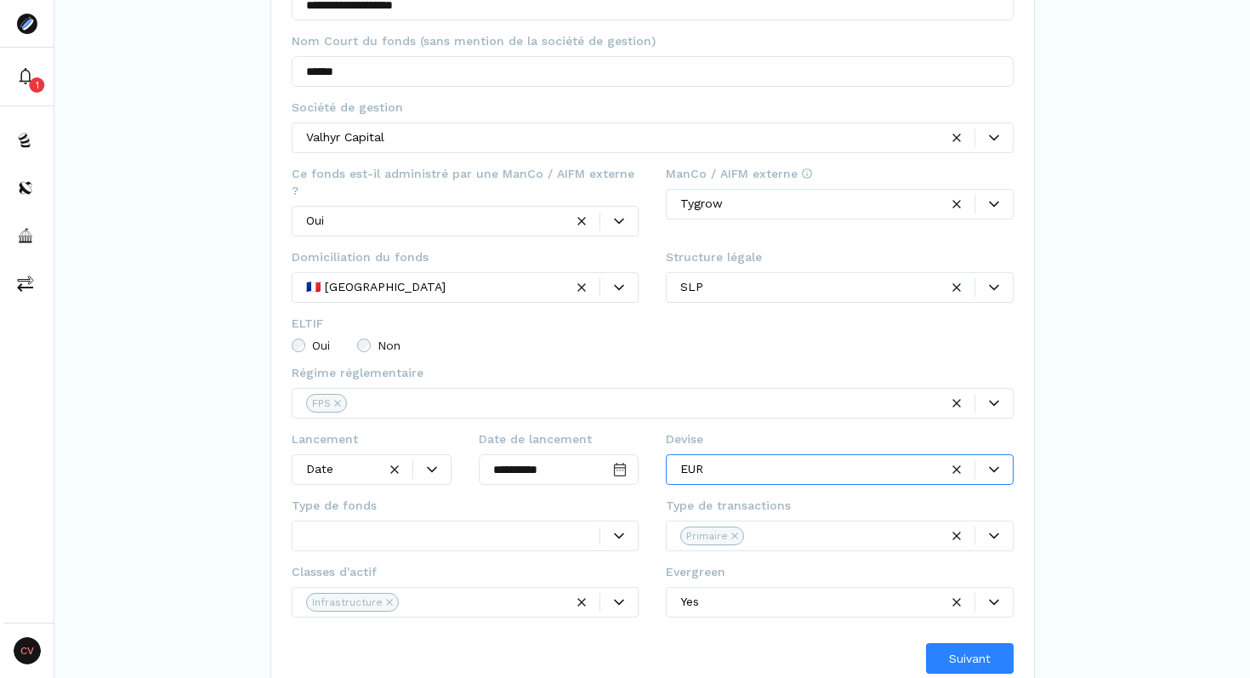
click at [603, 486] on div at bounding box center [559, 491] width 160 height 10
click at [410, 526] on div at bounding box center [453, 535] width 294 height 18
click at [388, 558] on div "Direct" at bounding box center [465, 556] width 339 height 28
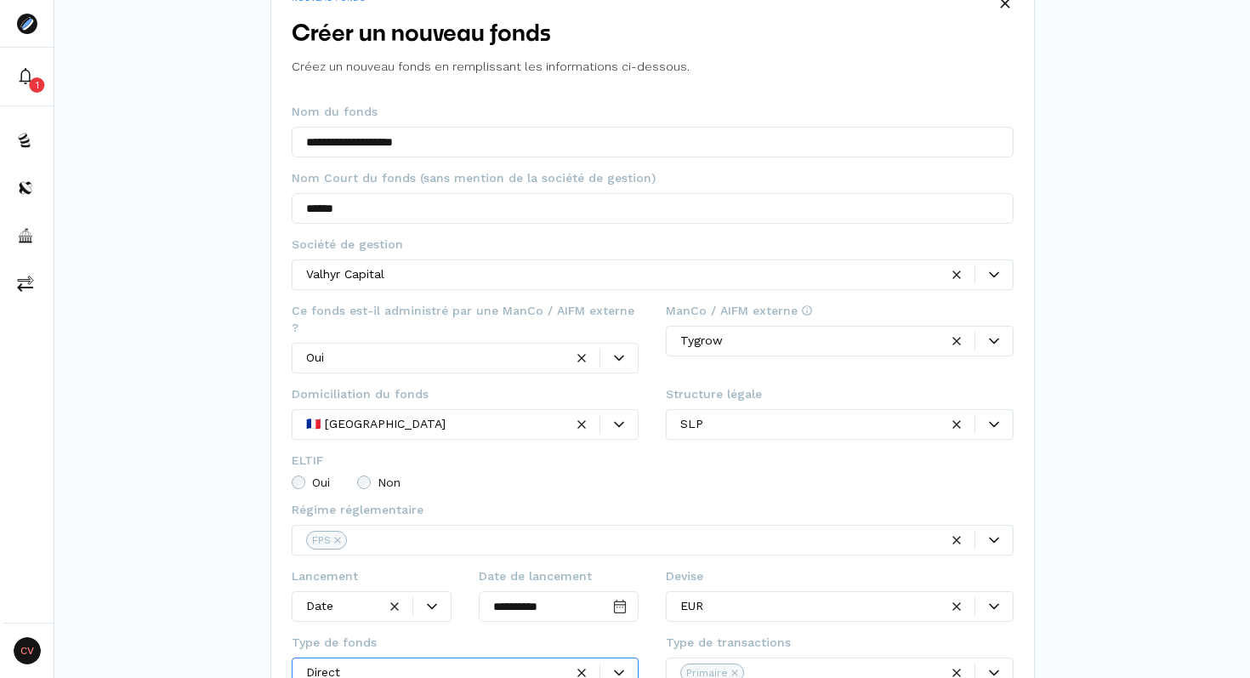
scroll to position [82, 0]
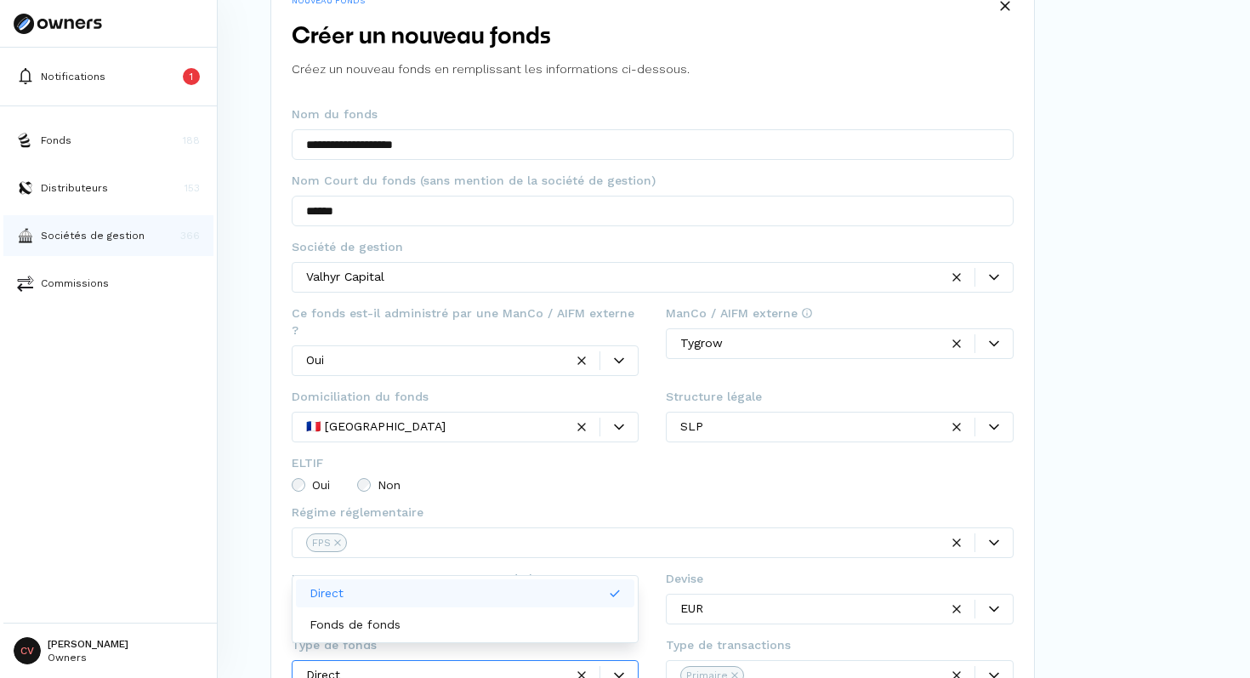
click at [88, 238] on p "Sociétés de gestion" at bounding box center [93, 235] width 104 height 15
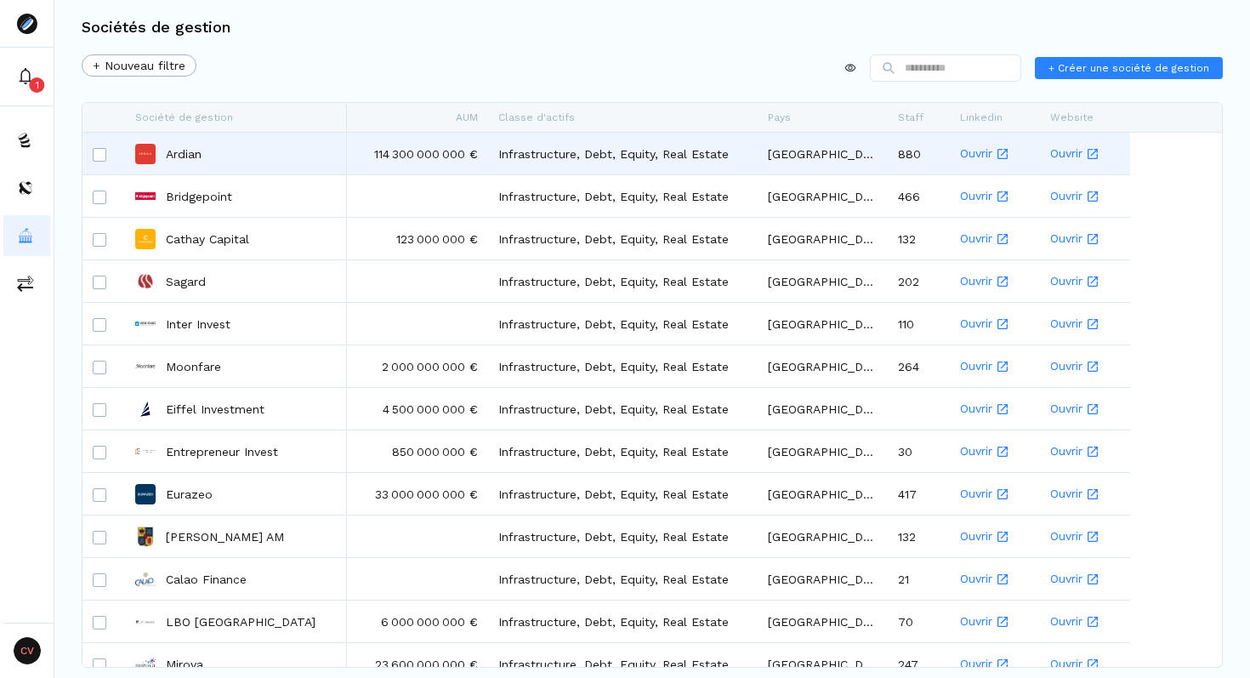
click at [107, 154] on div at bounding box center [104, 155] width 22 height 42
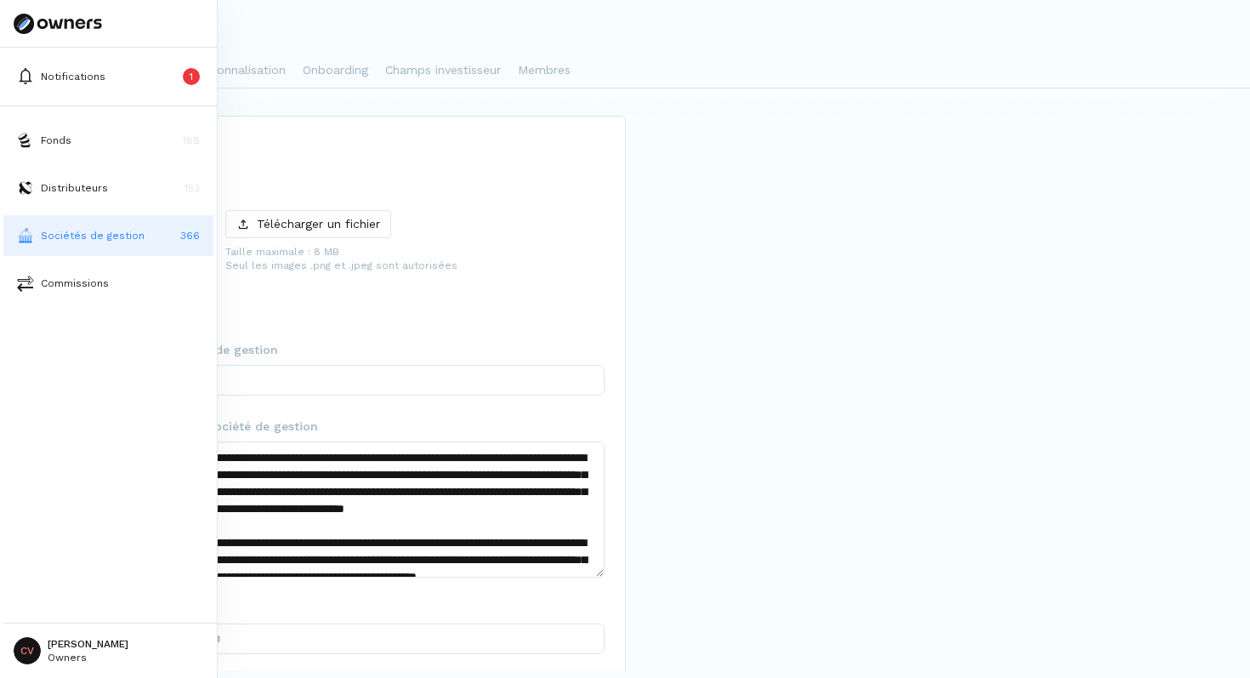
click at [79, 236] on p "Sociétés de gestion" at bounding box center [93, 235] width 104 height 15
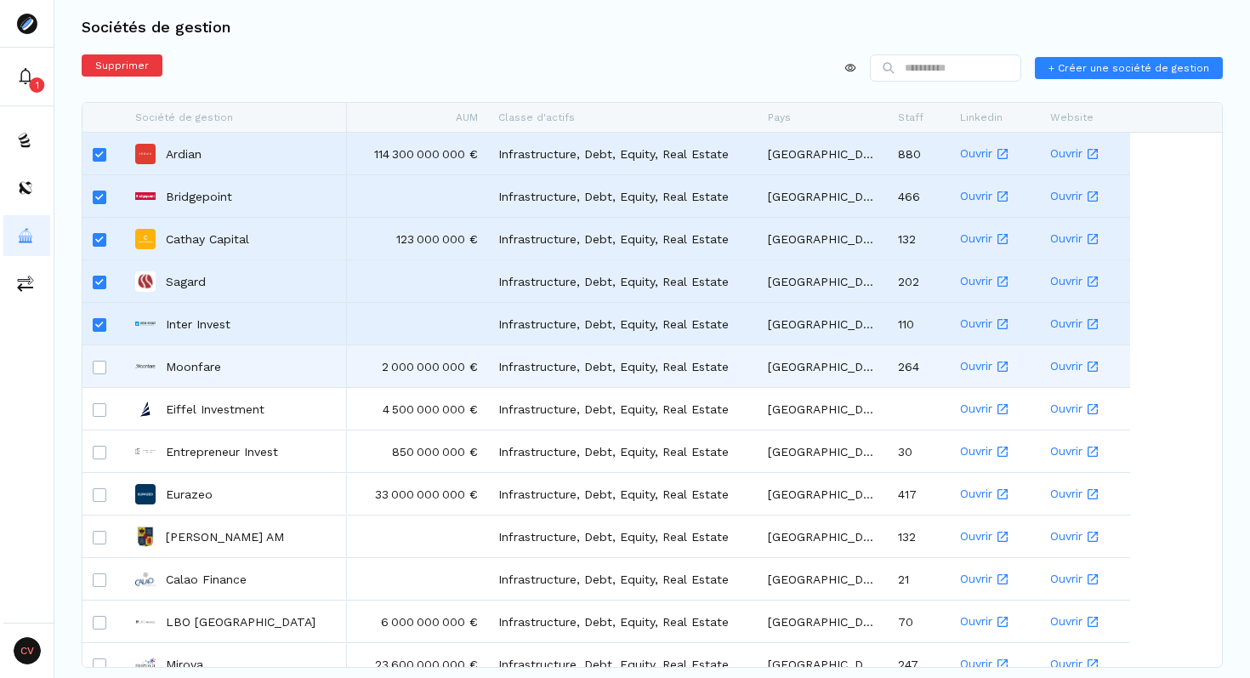
click at [103, 374] on div at bounding box center [100, 367] width 14 height 42
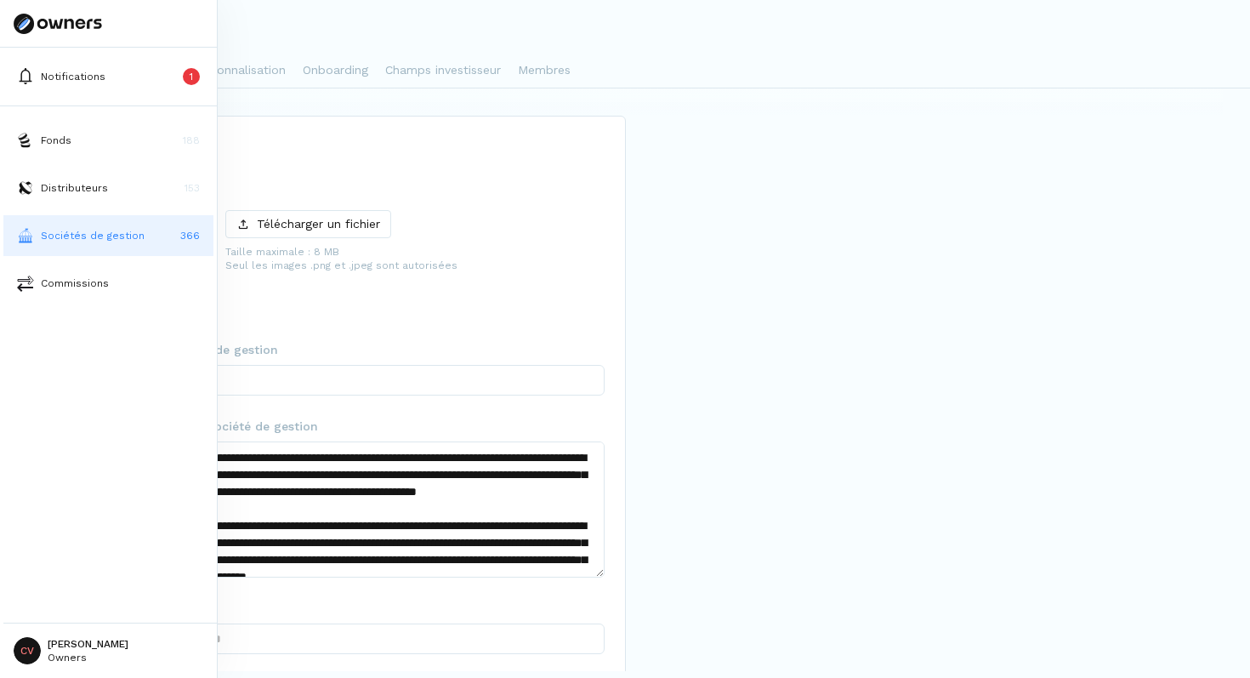
click at [71, 235] on p "Sociétés de gestion" at bounding box center [93, 235] width 104 height 15
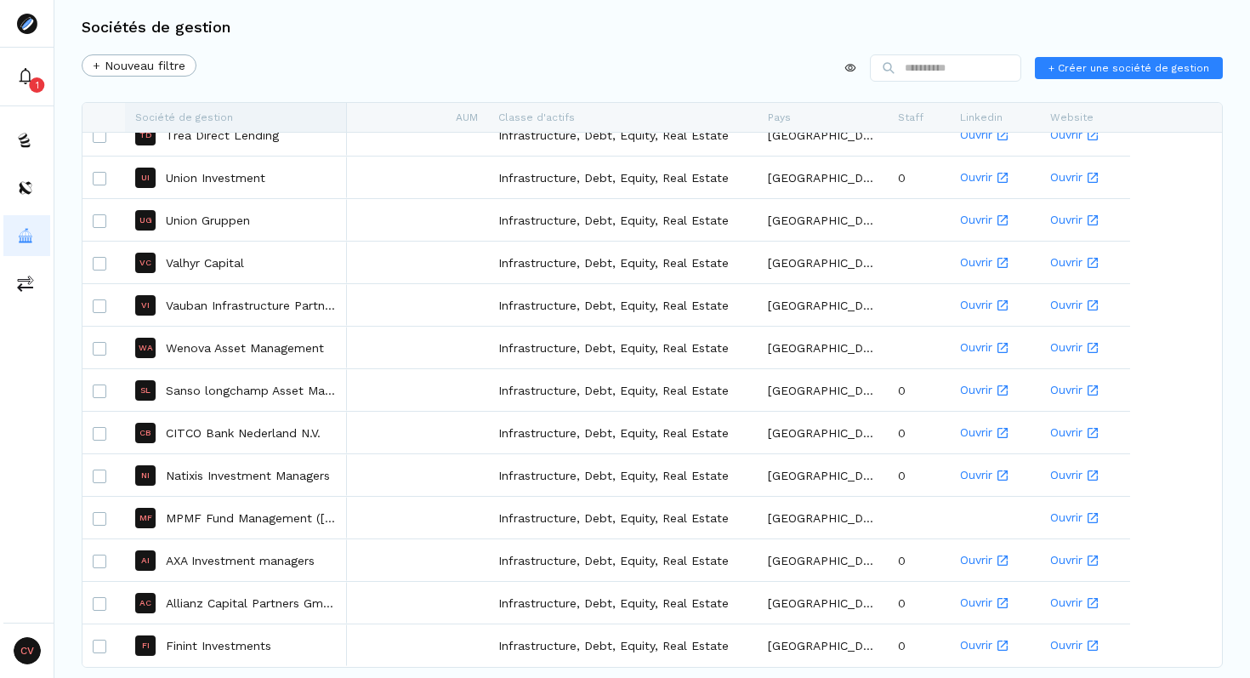
click at [324, 112] on div "Société de gestion" at bounding box center [236, 117] width 202 height 29
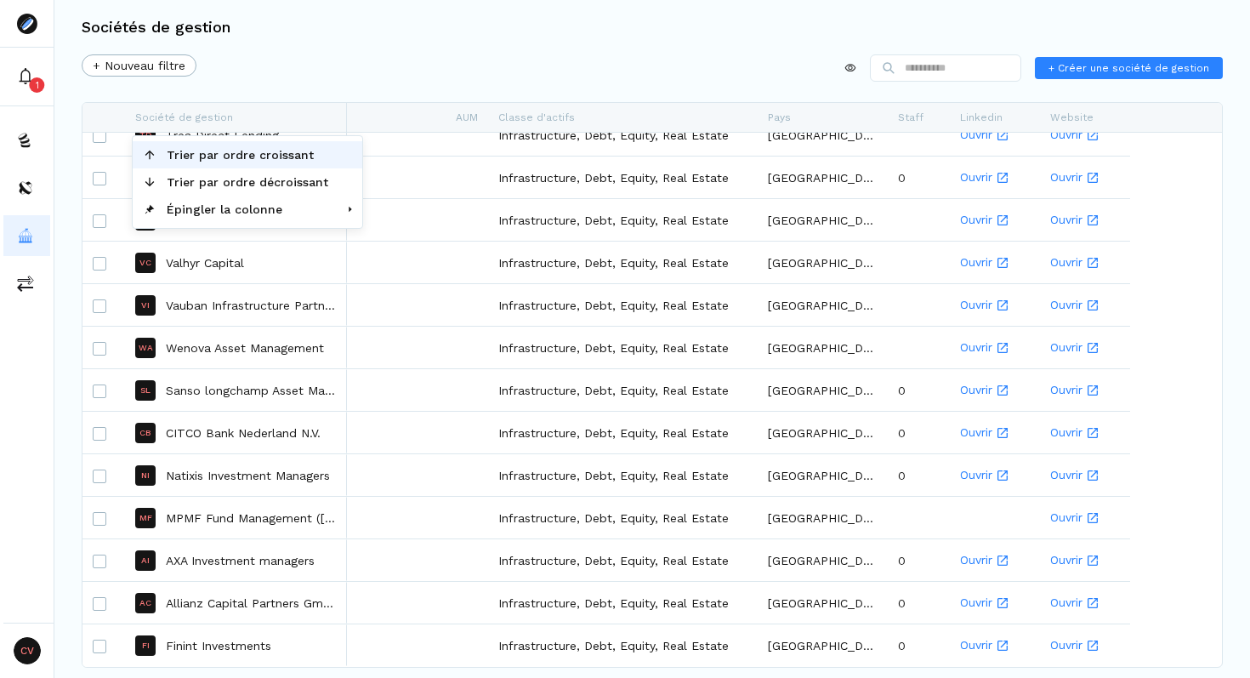
click at [247, 161] on span "Trier par ordre croissant" at bounding box center [247, 154] width 182 height 27
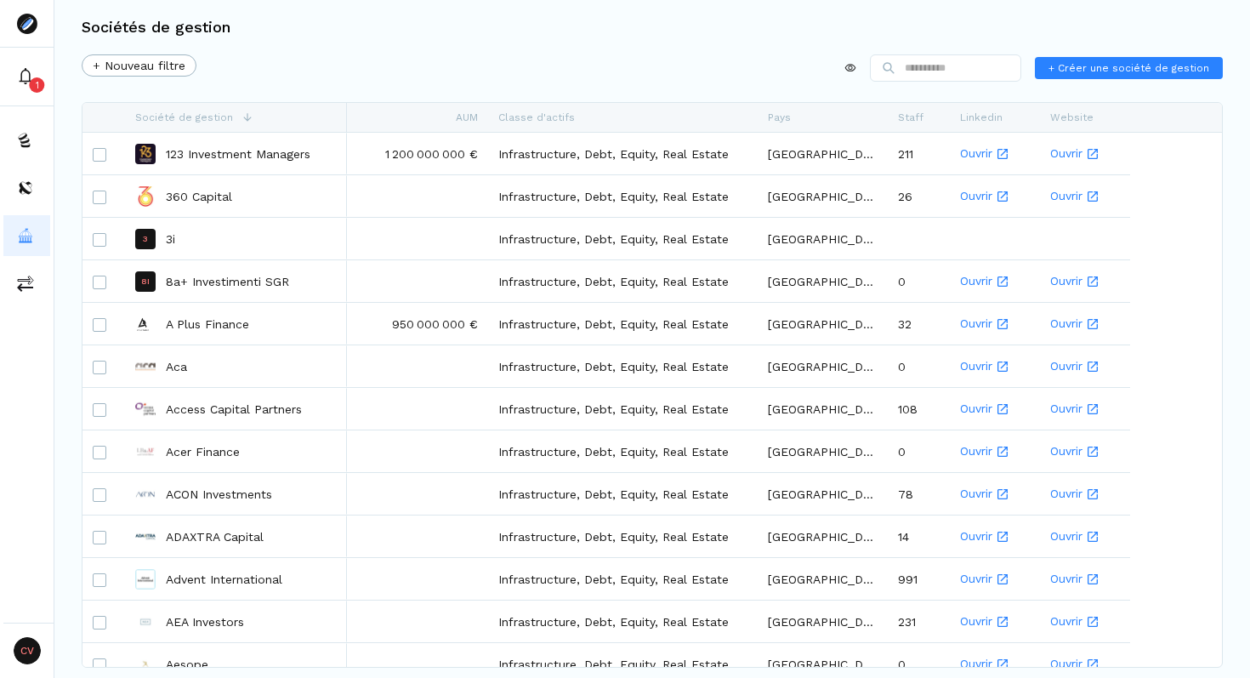
click at [377, 75] on div "+ Nouveau filtre + Créer une société de gestion" at bounding box center [652, 71] width 1141 height 34
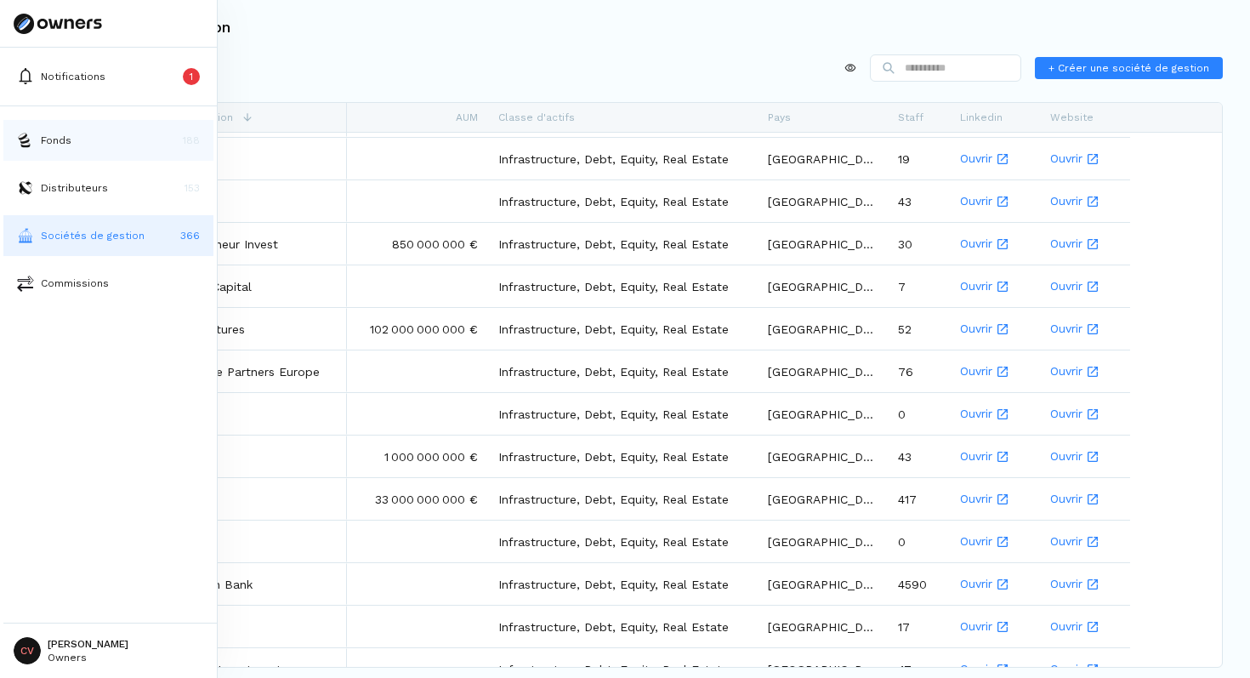
click at [52, 134] on p "Fonds" at bounding box center [56, 140] width 31 height 15
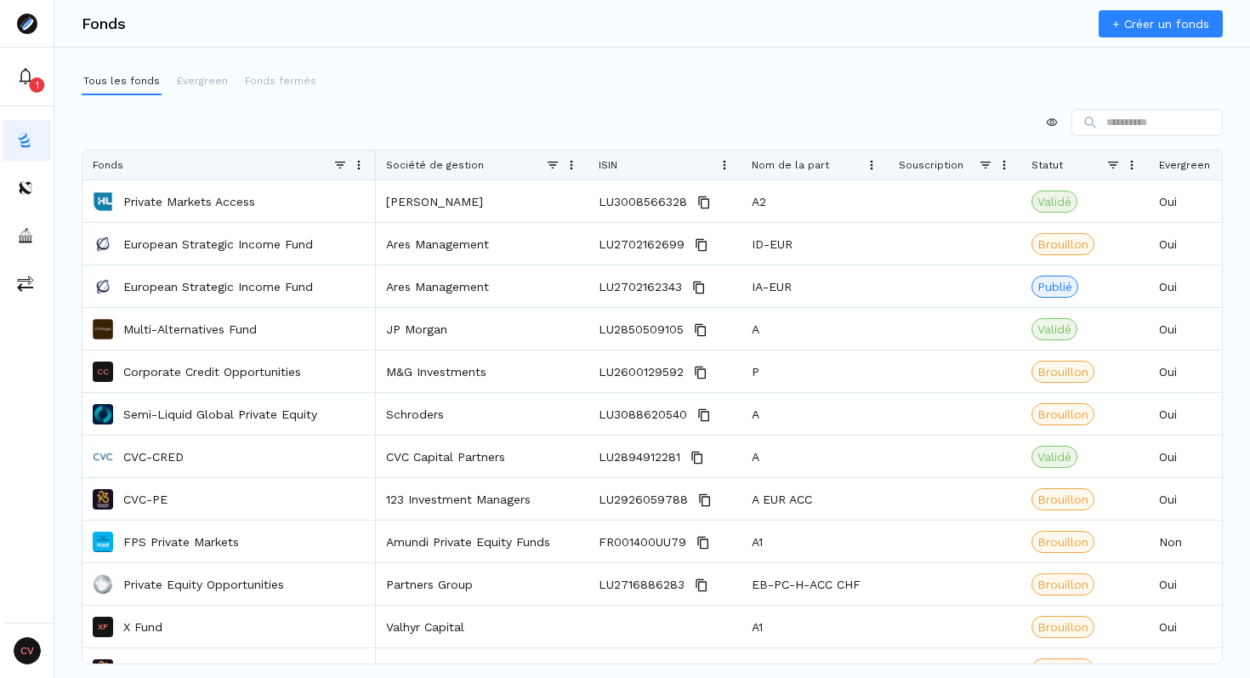
click at [1174, 22] on link "+ Créer un fonds" at bounding box center [1161, 23] width 124 height 27
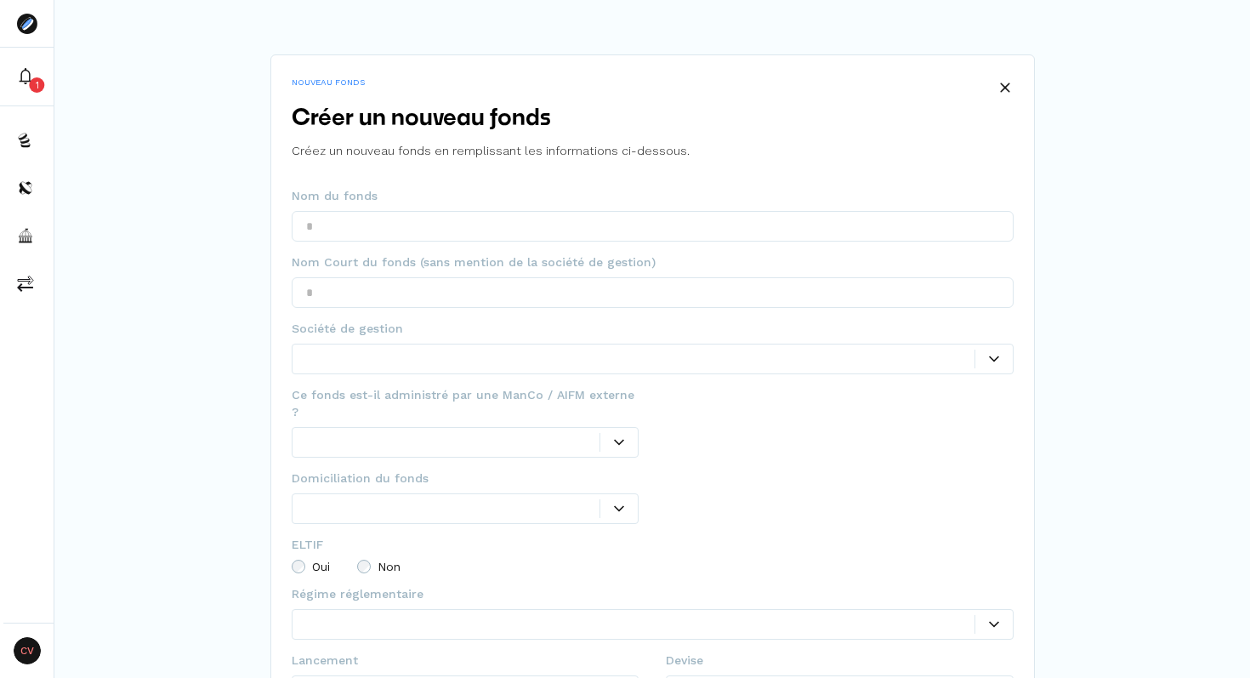
scroll to position [221, 0]
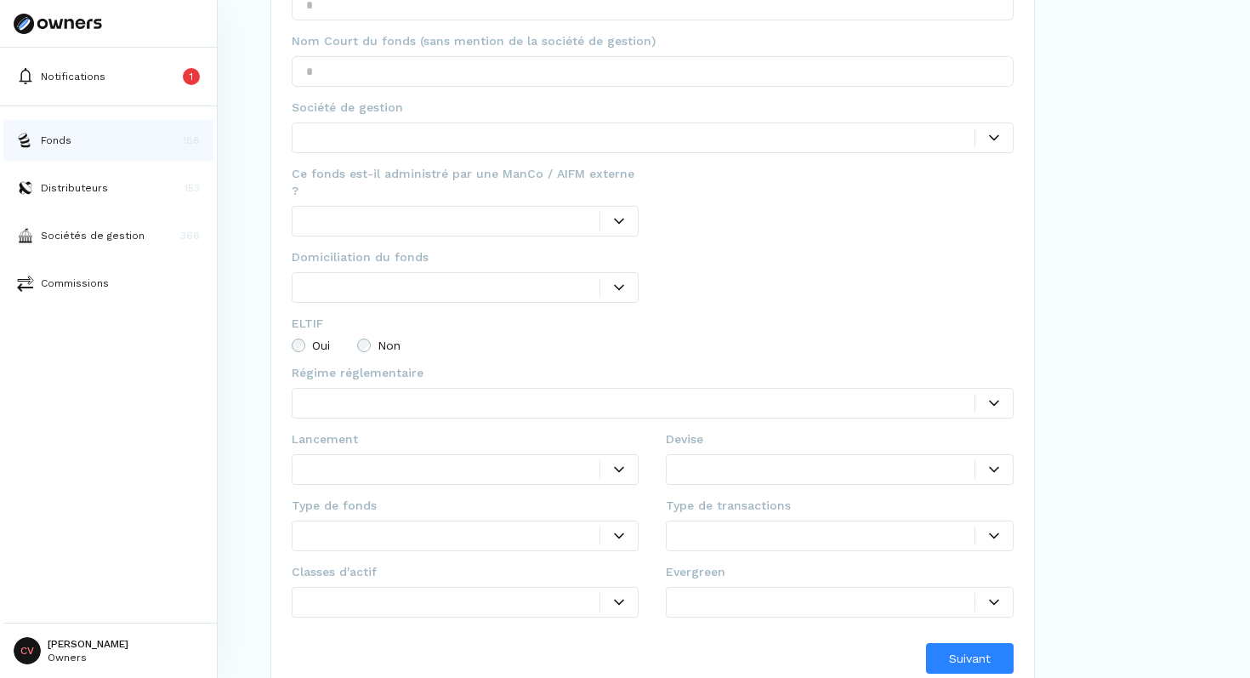
click at [65, 143] on p "Fonds" at bounding box center [56, 140] width 31 height 15
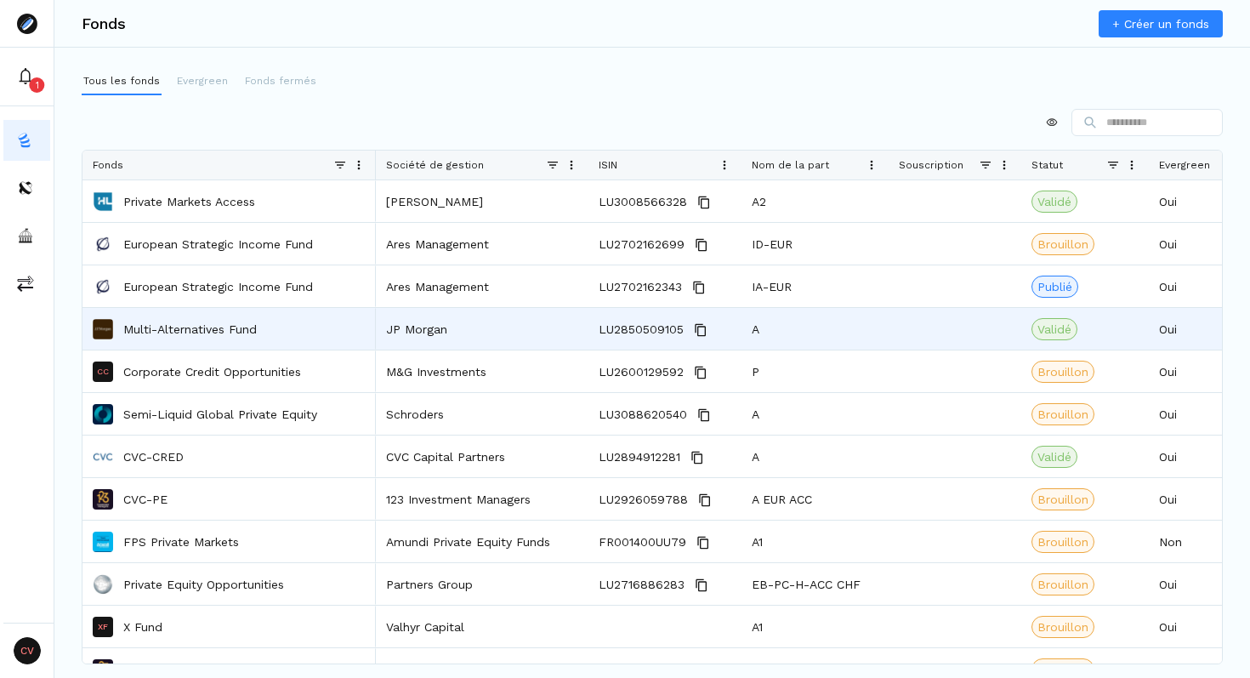
click at [143, 328] on p "Multi-Alternatives Fund" at bounding box center [190, 329] width 134 height 17
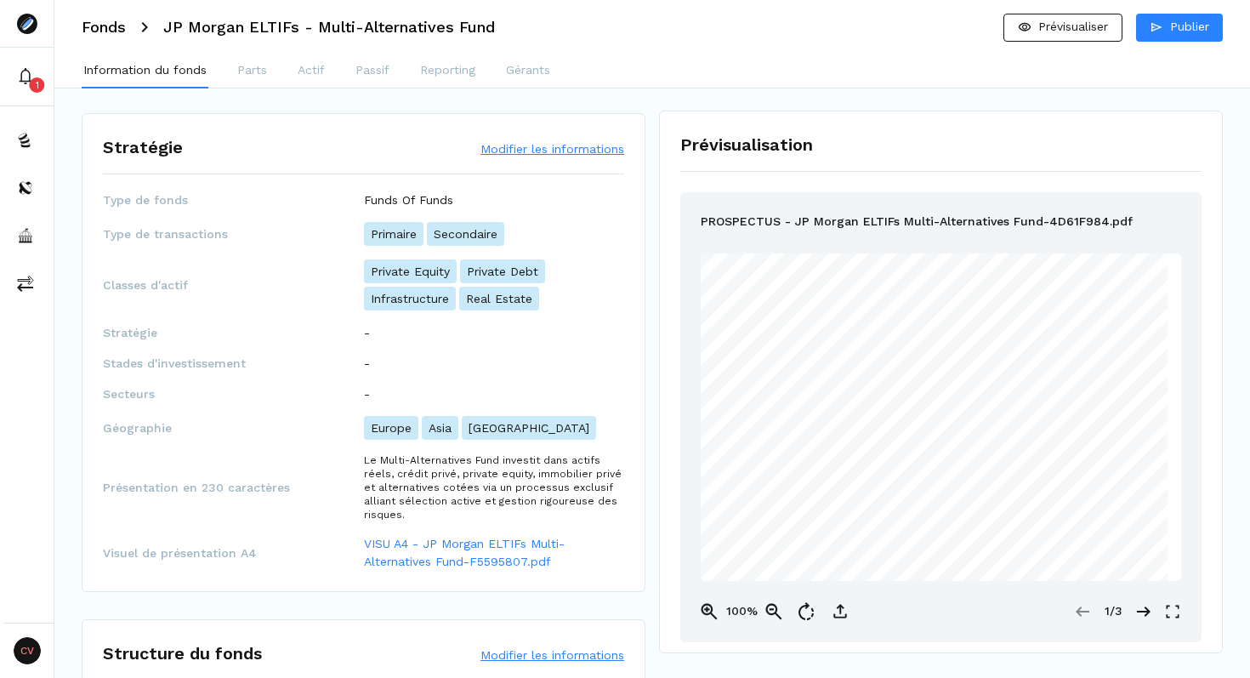
scroll to position [195, 0]
click at [518, 147] on button "Modifier les informations" at bounding box center [553, 147] width 144 height 17
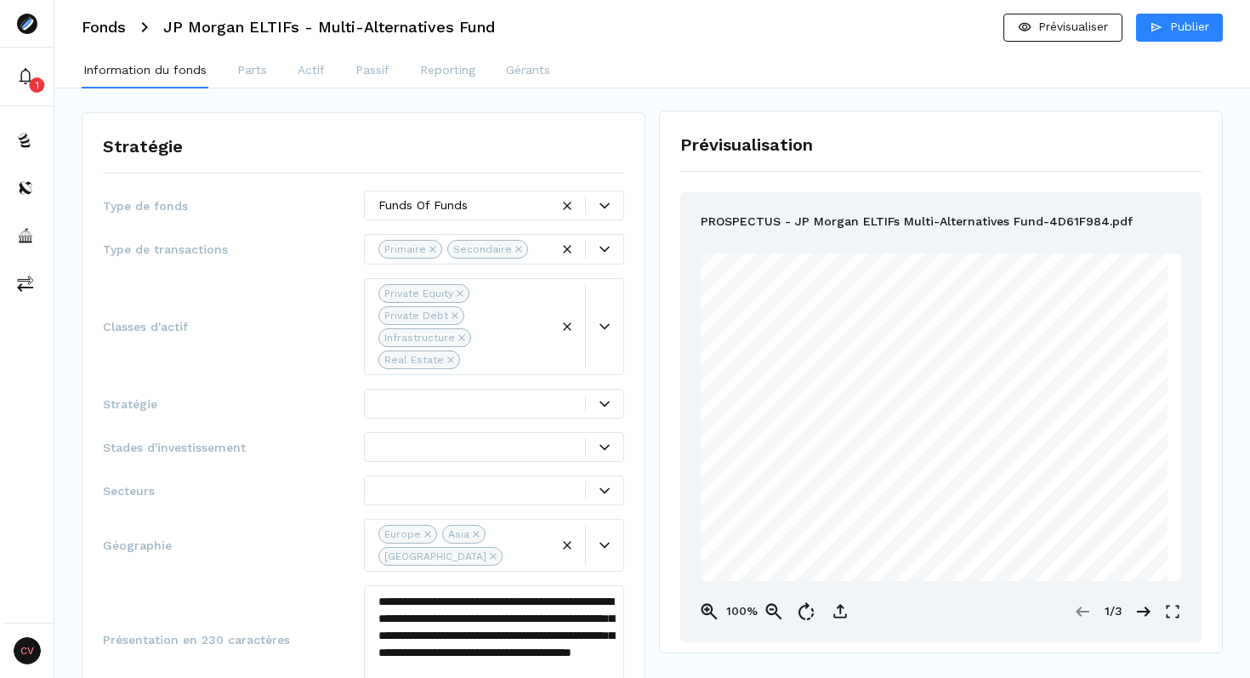
click at [543, 248] on div at bounding box center [541, 250] width 17 height 18
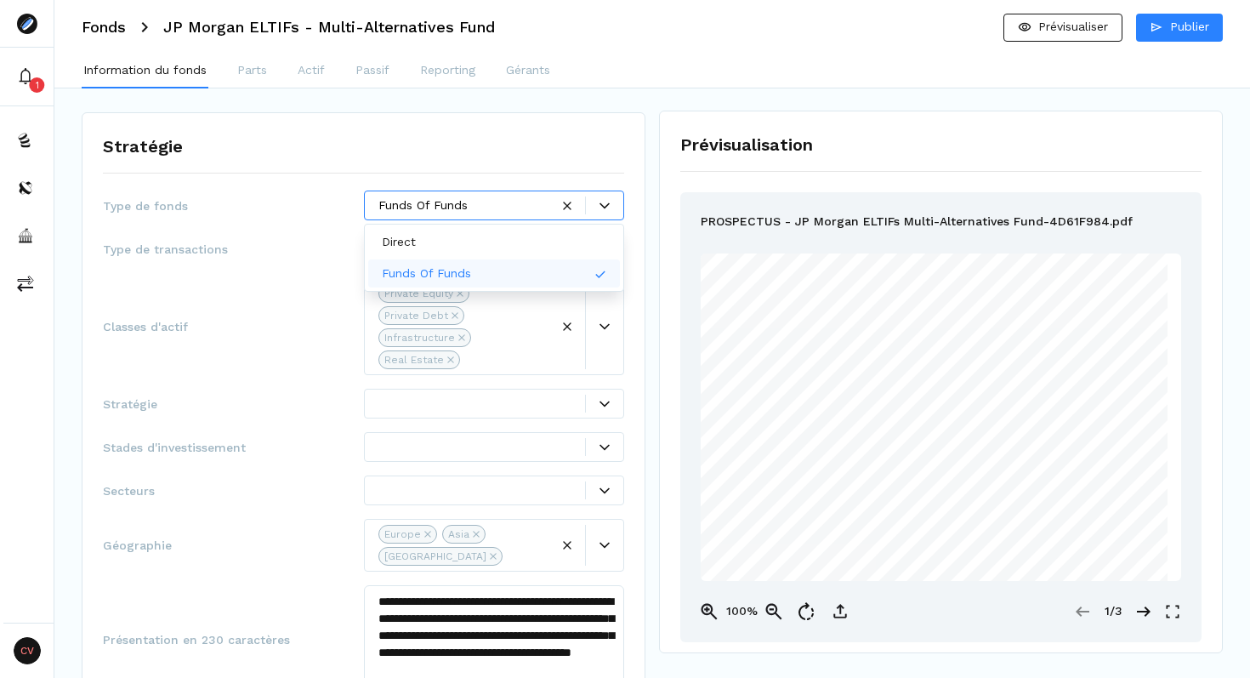
click at [483, 212] on div at bounding box center [464, 205] width 172 height 18
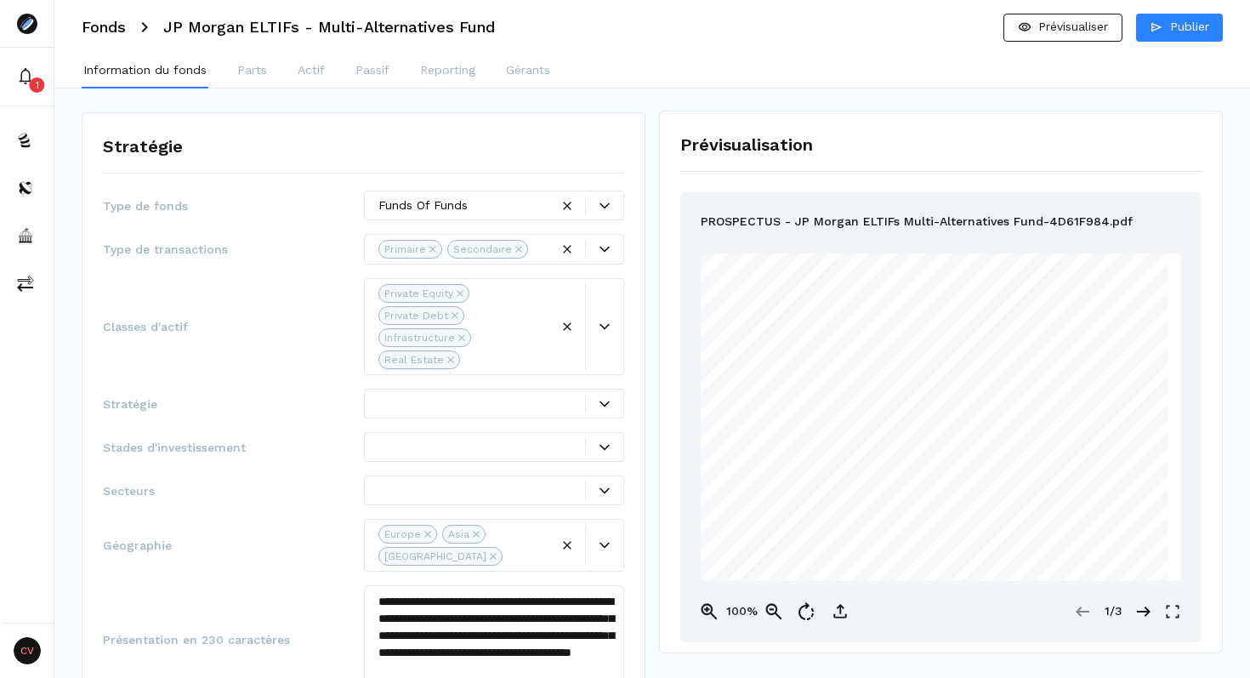
click at [519, 161] on div "**********" at bounding box center [364, 476] width 564 height 729
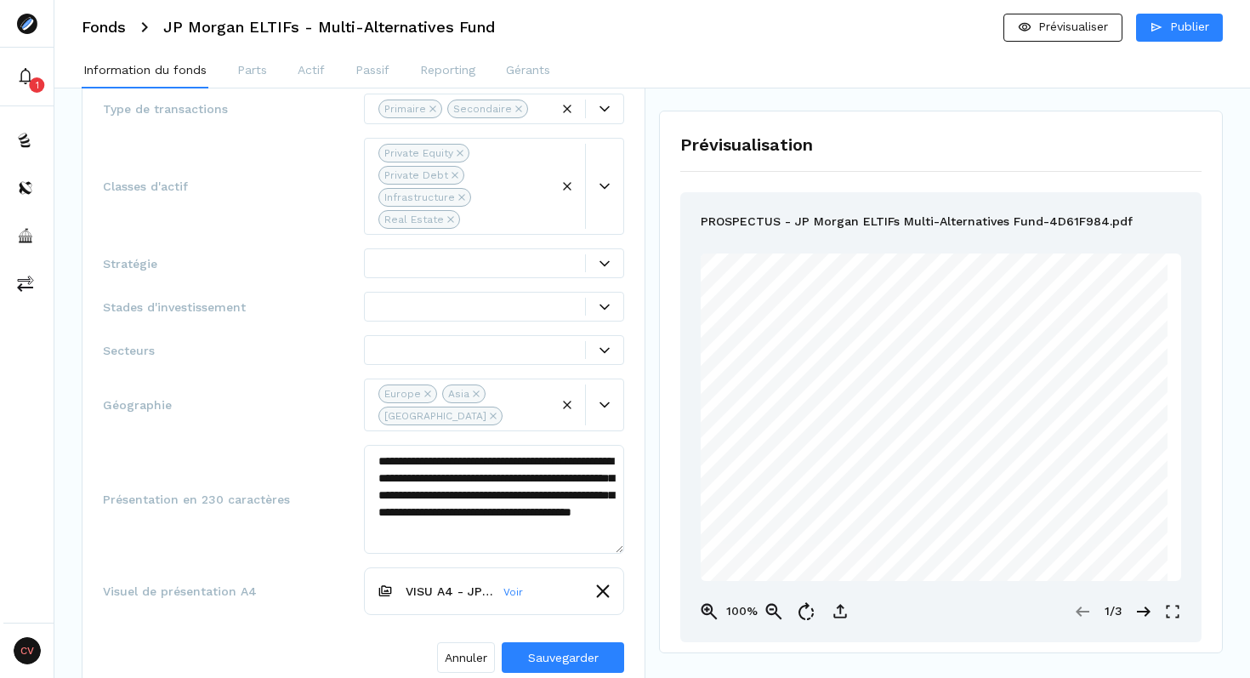
scroll to position [338, 0]
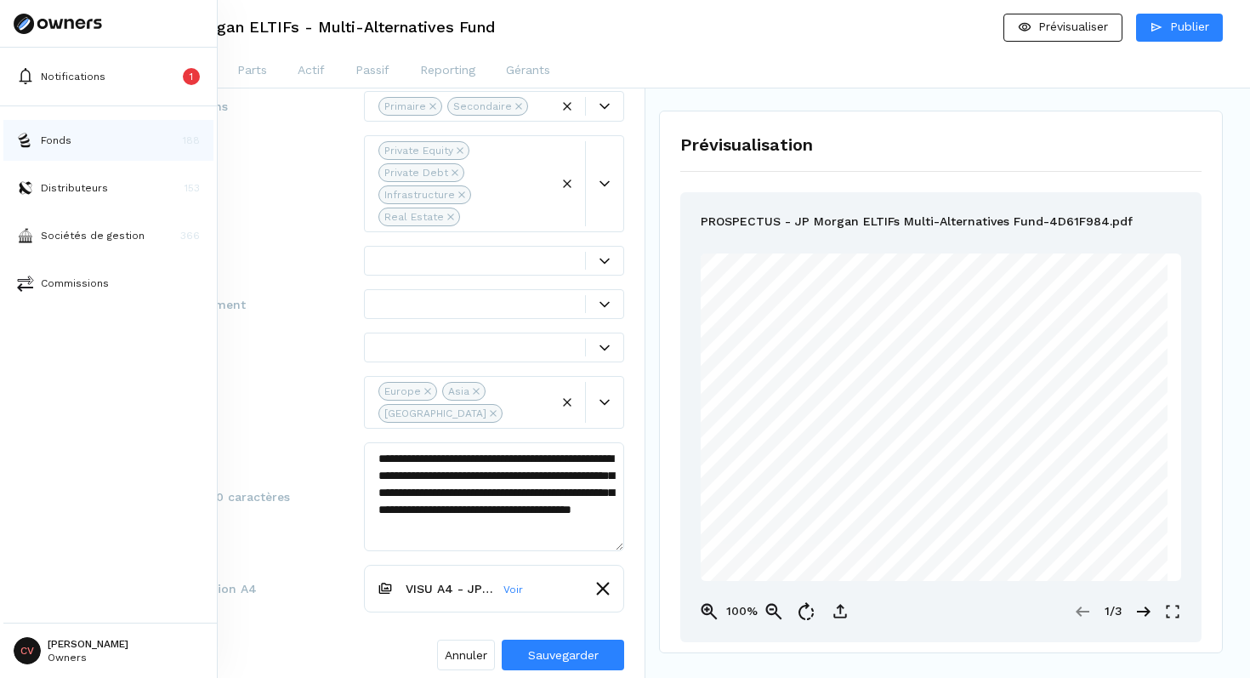
click at [55, 134] on p "Fonds" at bounding box center [56, 140] width 31 height 15
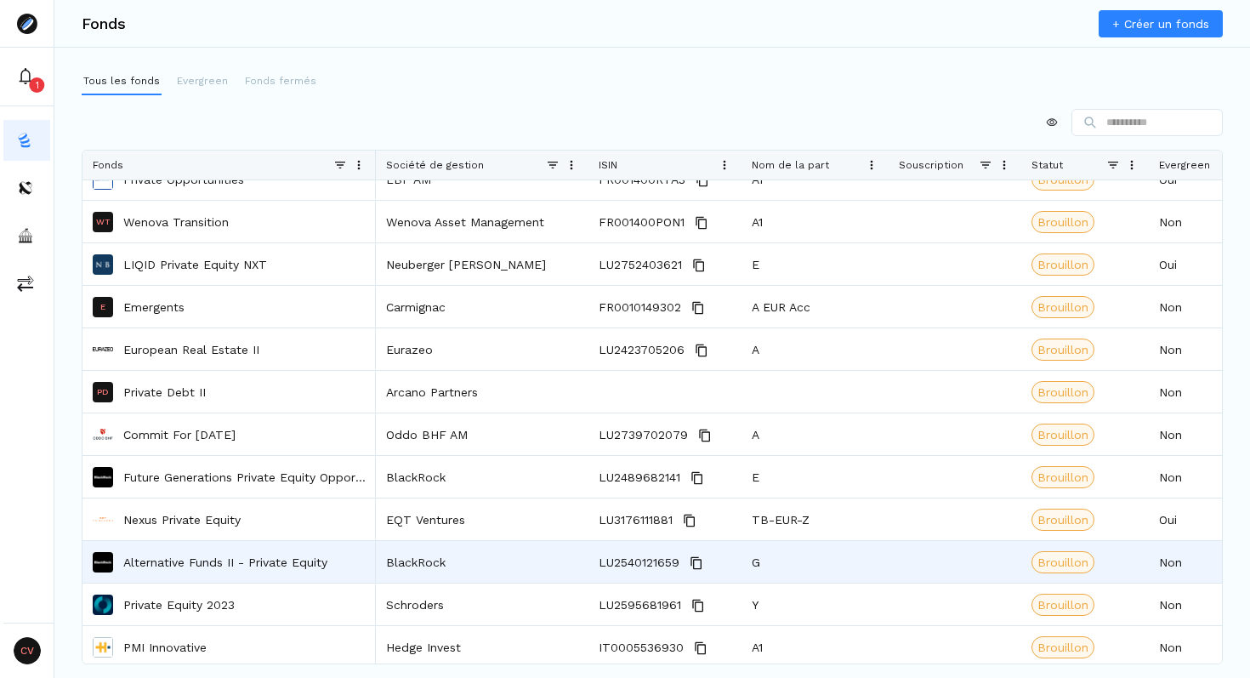
scroll to position [1048, 0]
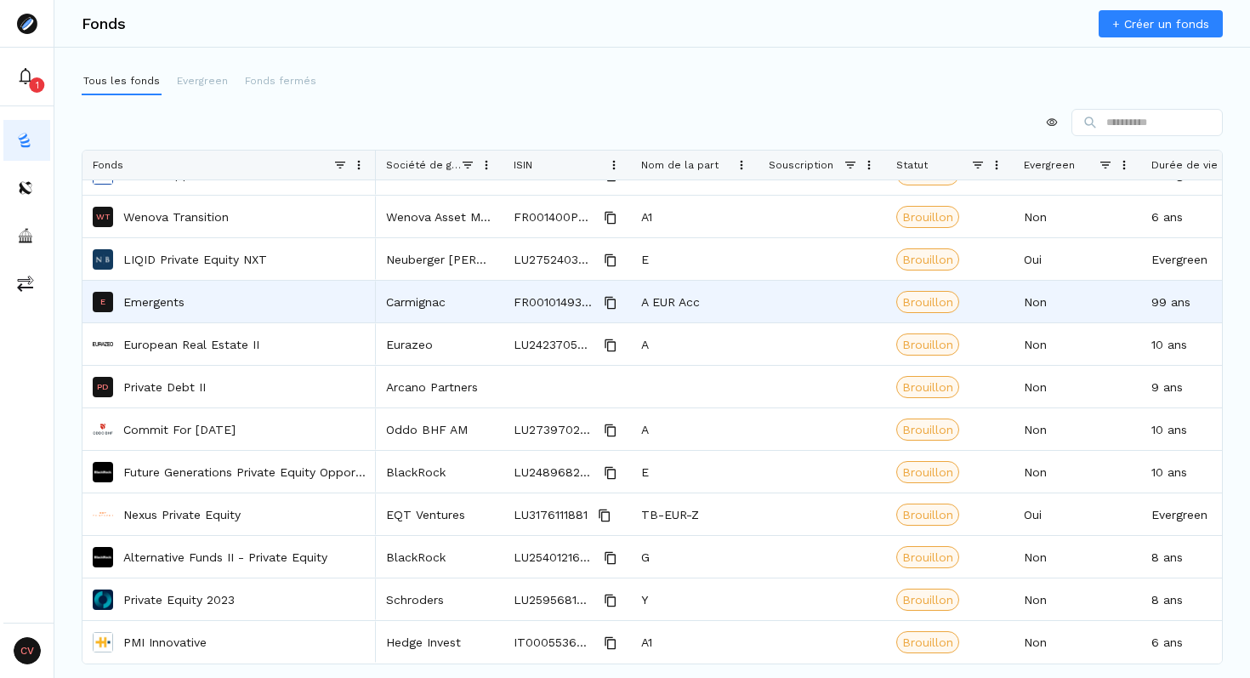
click at [152, 294] on p "Emergents" at bounding box center [153, 301] width 61 height 17
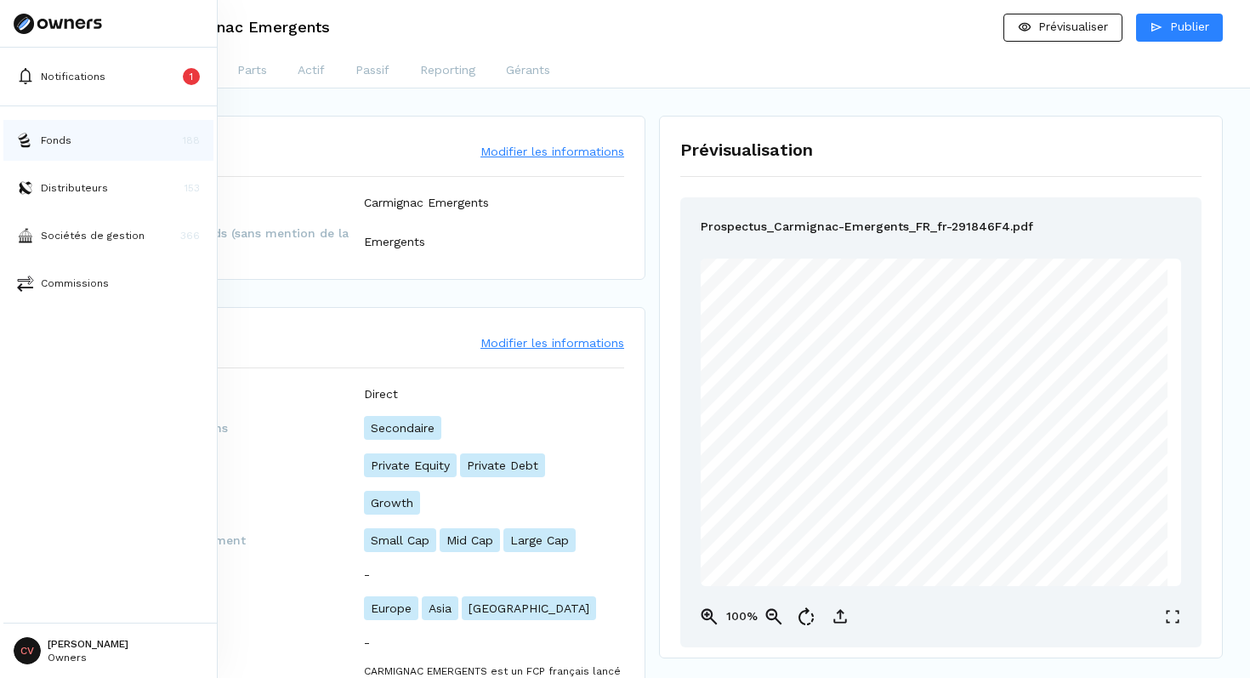
click at [31, 137] on img at bounding box center [25, 140] width 17 height 17
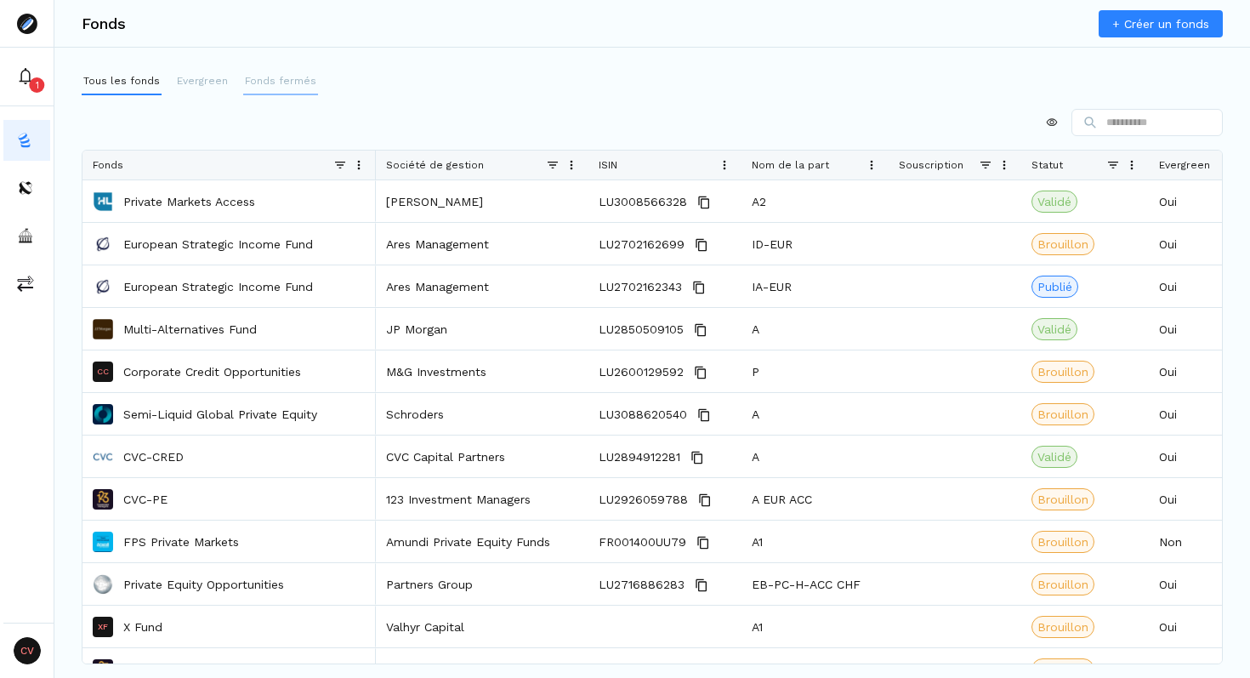
click at [276, 69] on button "Fonds fermés" at bounding box center [280, 81] width 75 height 27
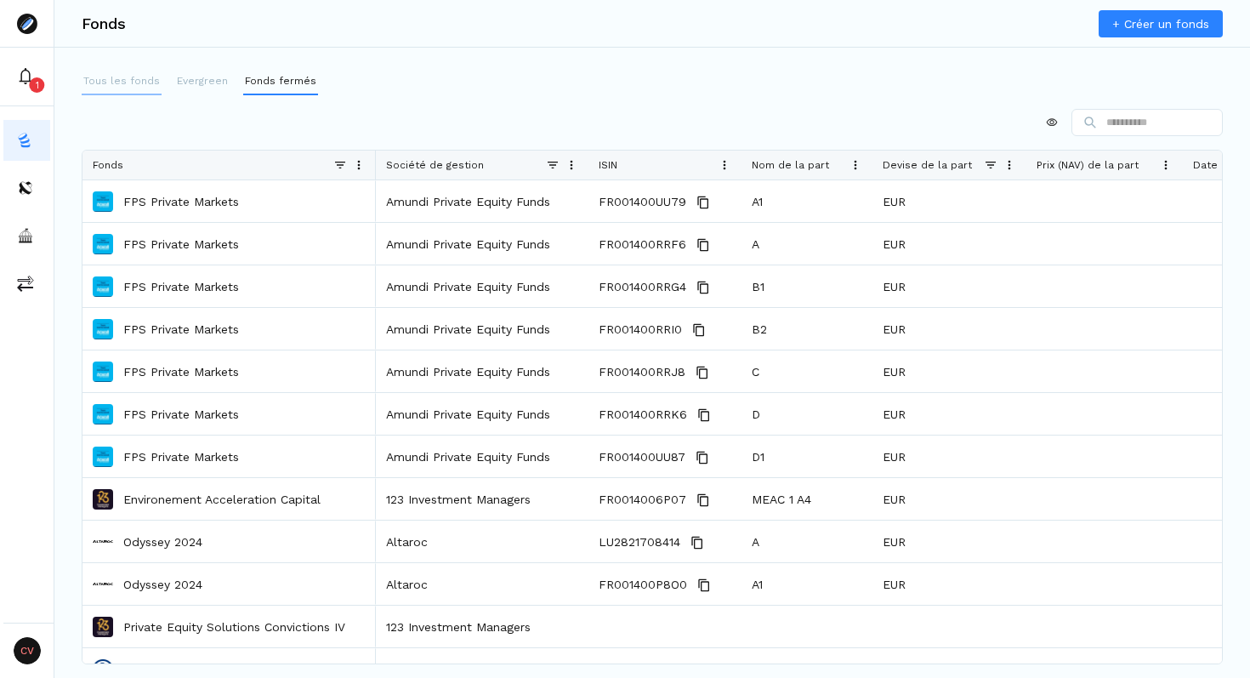
click at [128, 77] on p "Tous les fonds" at bounding box center [121, 80] width 77 height 15
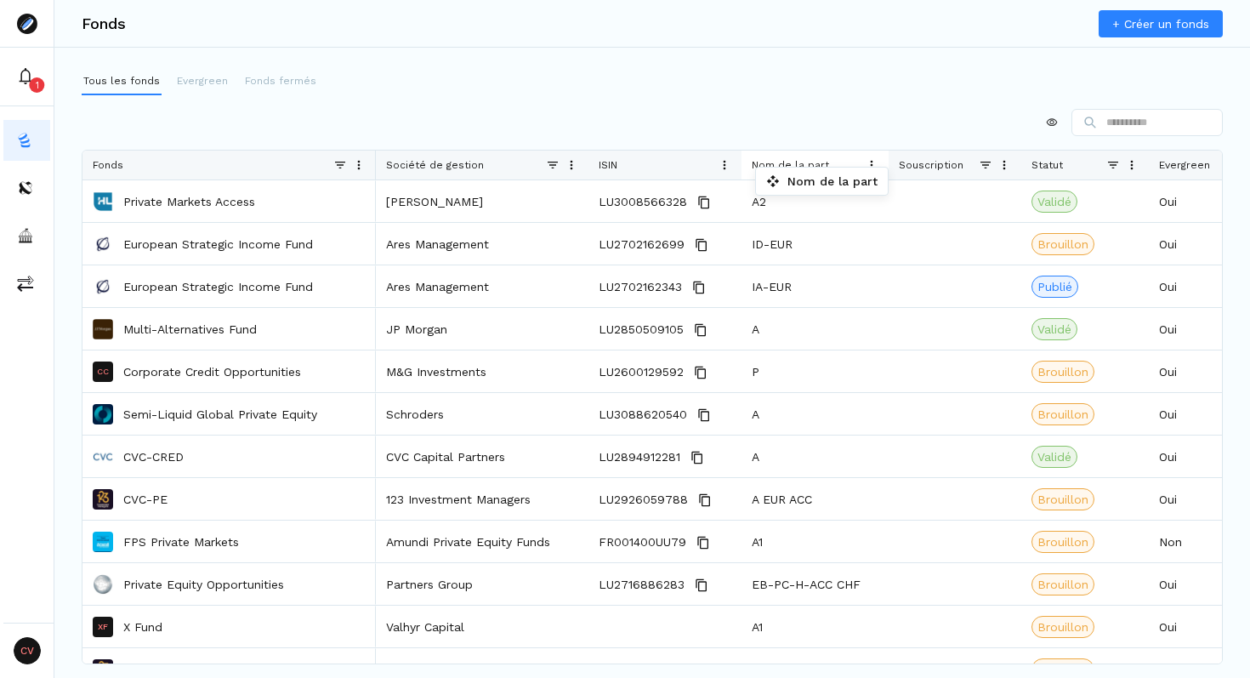
drag, startPoint x: 796, startPoint y: 171, endPoint x: 742, endPoint y: 168, distance: 54.5
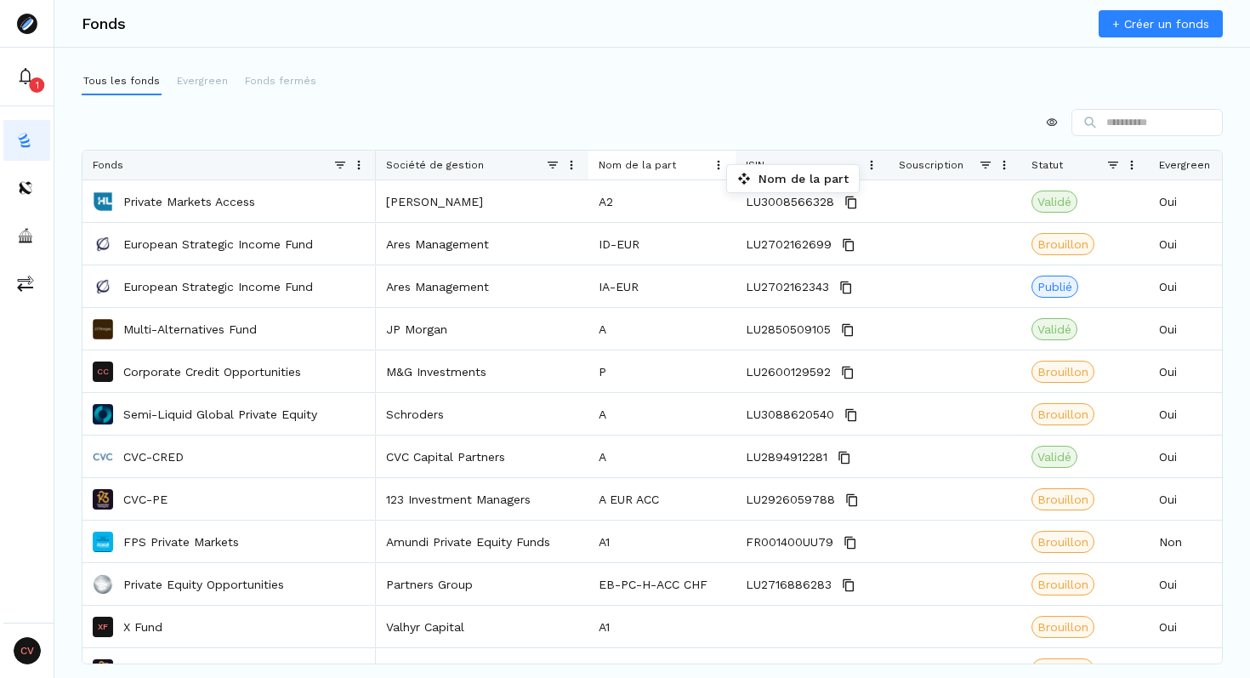
drag, startPoint x: 814, startPoint y: 172, endPoint x: 599, endPoint y: 169, distance: 215.2
click at [576, 162] on span at bounding box center [572, 165] width 14 height 14
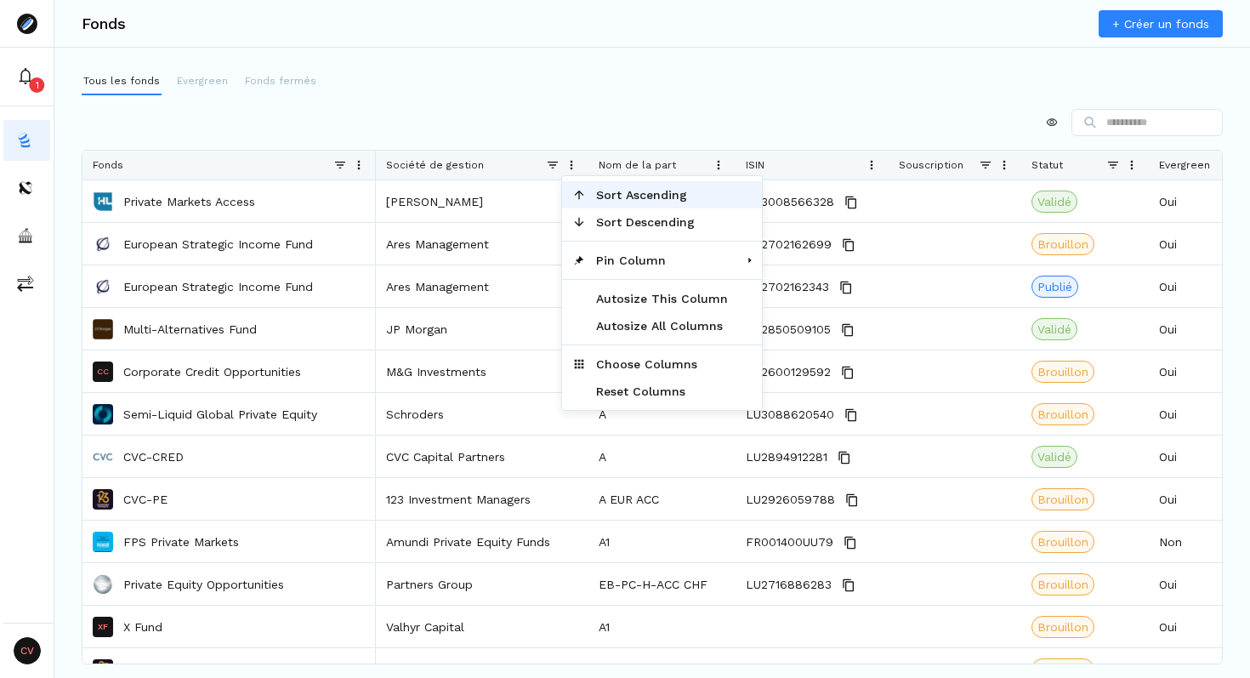
click at [636, 191] on span "Sort Ascending" at bounding box center [662, 194] width 152 height 27
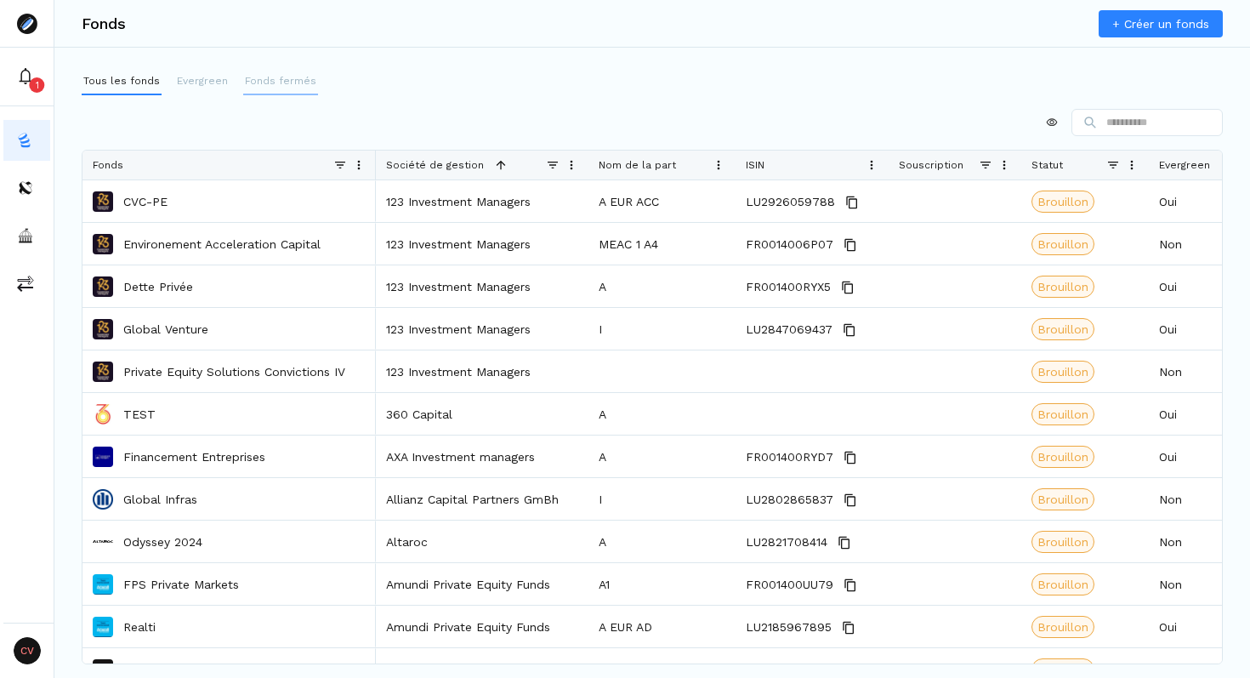
click at [281, 77] on p "Fonds fermés" at bounding box center [280, 80] width 71 height 15
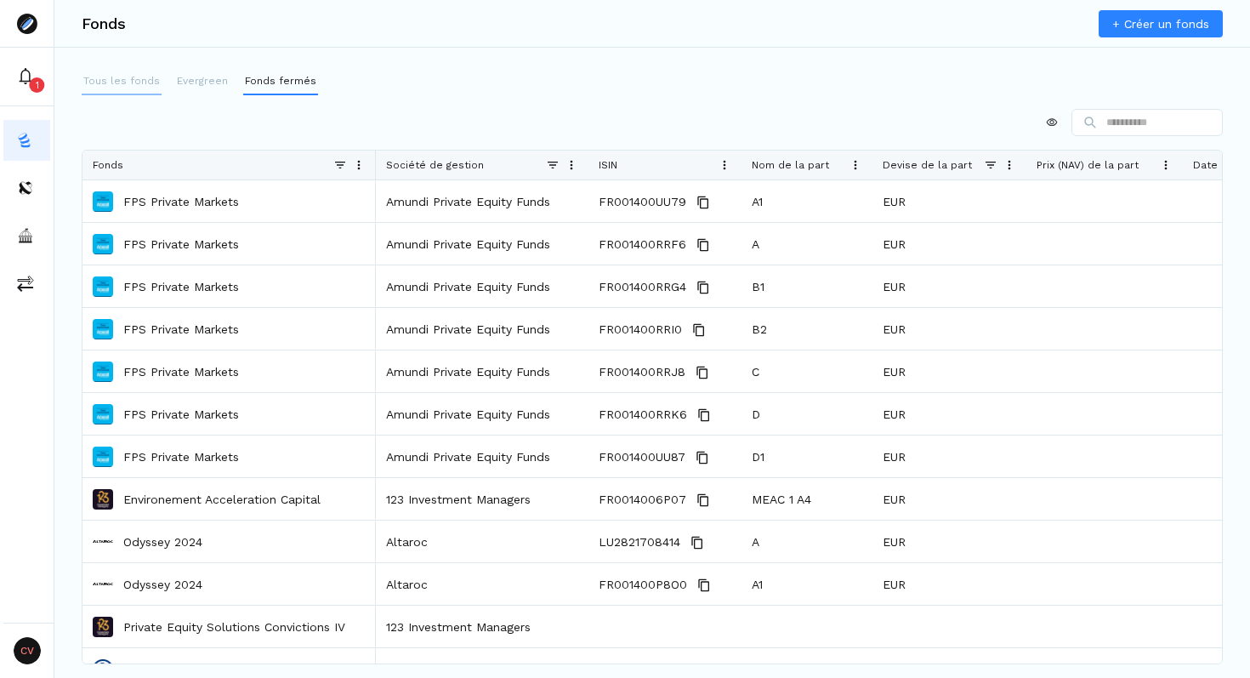
click at [116, 83] on p "Tous les fonds" at bounding box center [121, 80] width 77 height 15
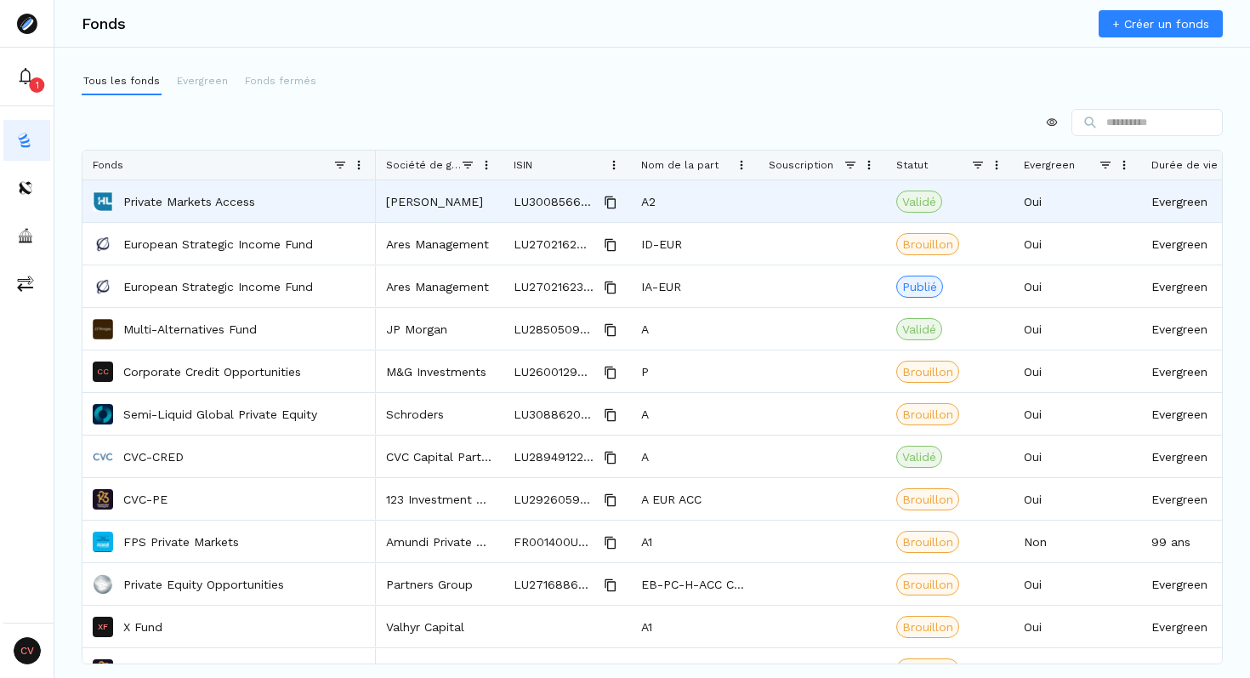
click at [191, 196] on p "Private Markets Access" at bounding box center [189, 201] width 132 height 17
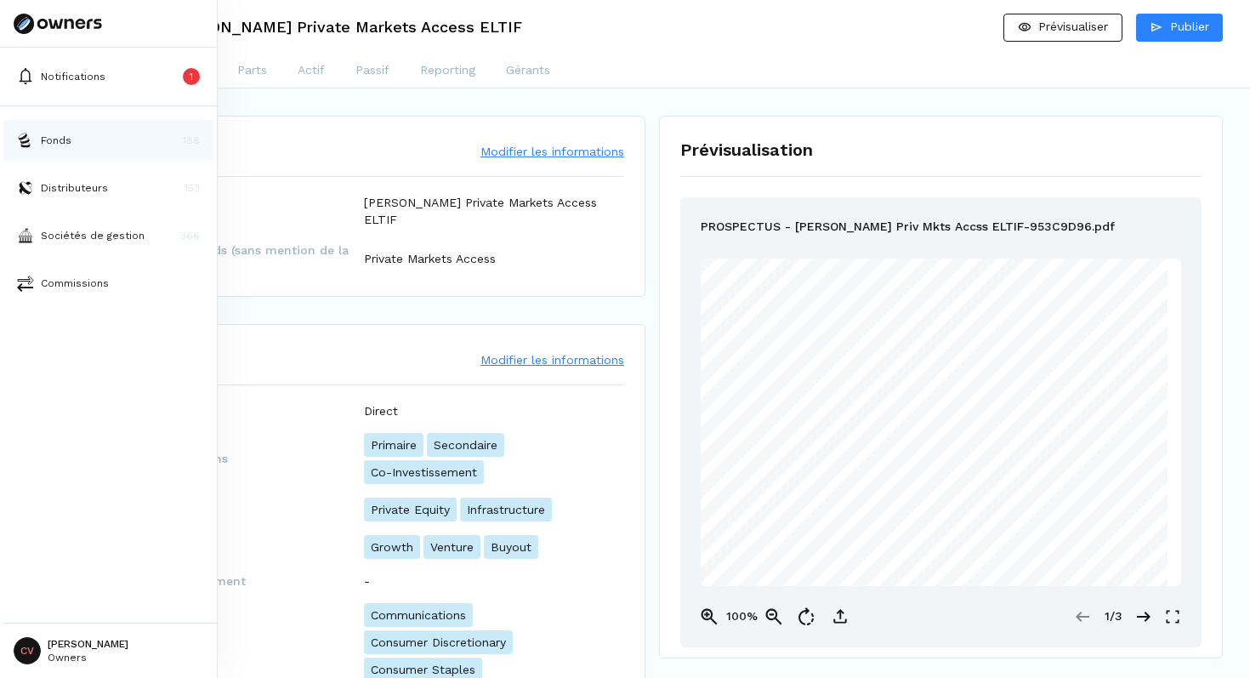
click at [59, 145] on p "Fonds" at bounding box center [56, 140] width 31 height 15
